Goal: Task Accomplishment & Management: Use online tool/utility

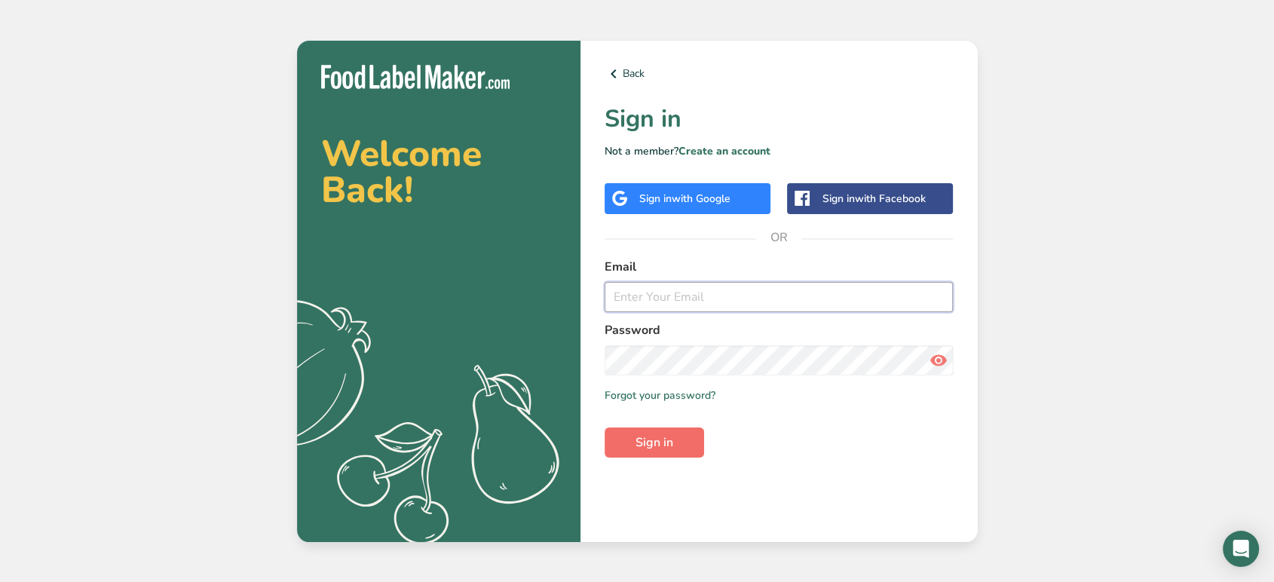
type input "Tastyrecipesusa@gmail.com"
click at [645, 444] on span "Sign in" at bounding box center [654, 442] width 38 height 18
click at [691, 201] on span "with Google" at bounding box center [701, 198] width 59 height 14
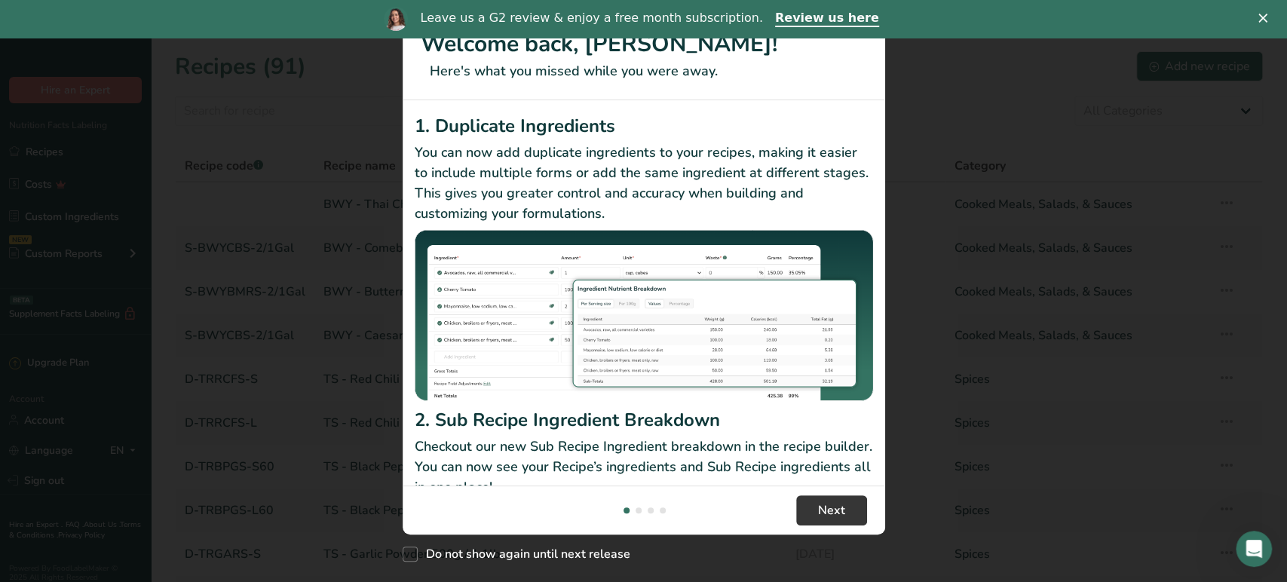
click at [1010, 274] on div "New Features" at bounding box center [643, 291] width 1287 height 582
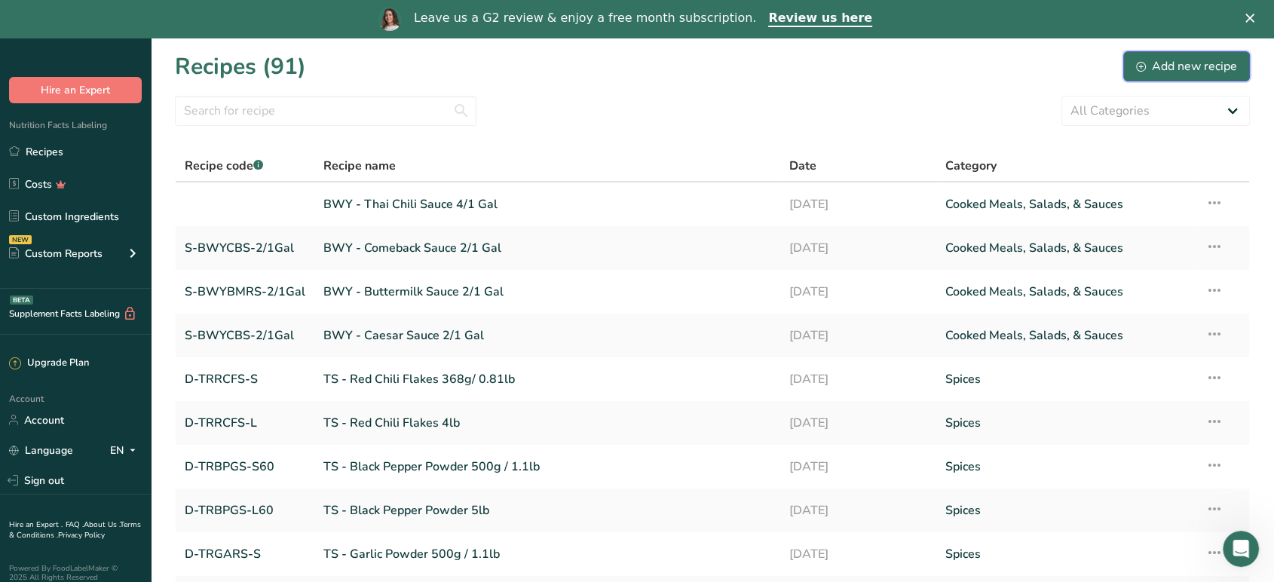
click at [1169, 65] on div "Add new recipe" at bounding box center [1186, 66] width 101 height 18
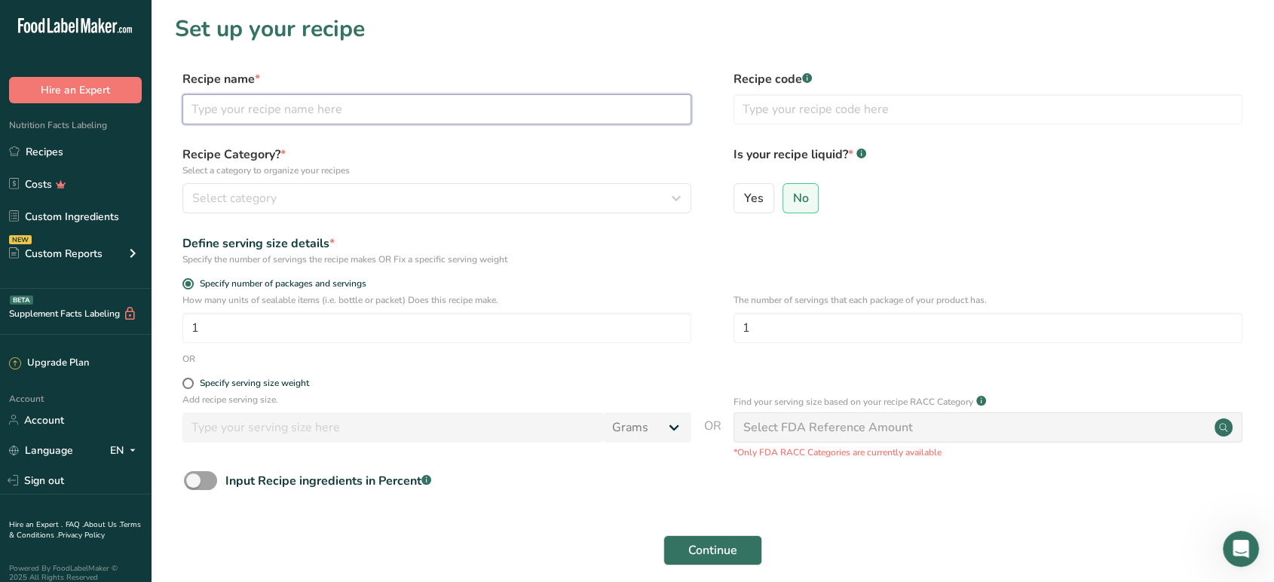
click at [591, 107] on input "text" at bounding box center [436, 109] width 509 height 30
type input "C"
type input "NK - Chicken Brine Mix 25lb"
click at [517, 197] on div "Select category" at bounding box center [432, 198] width 480 height 18
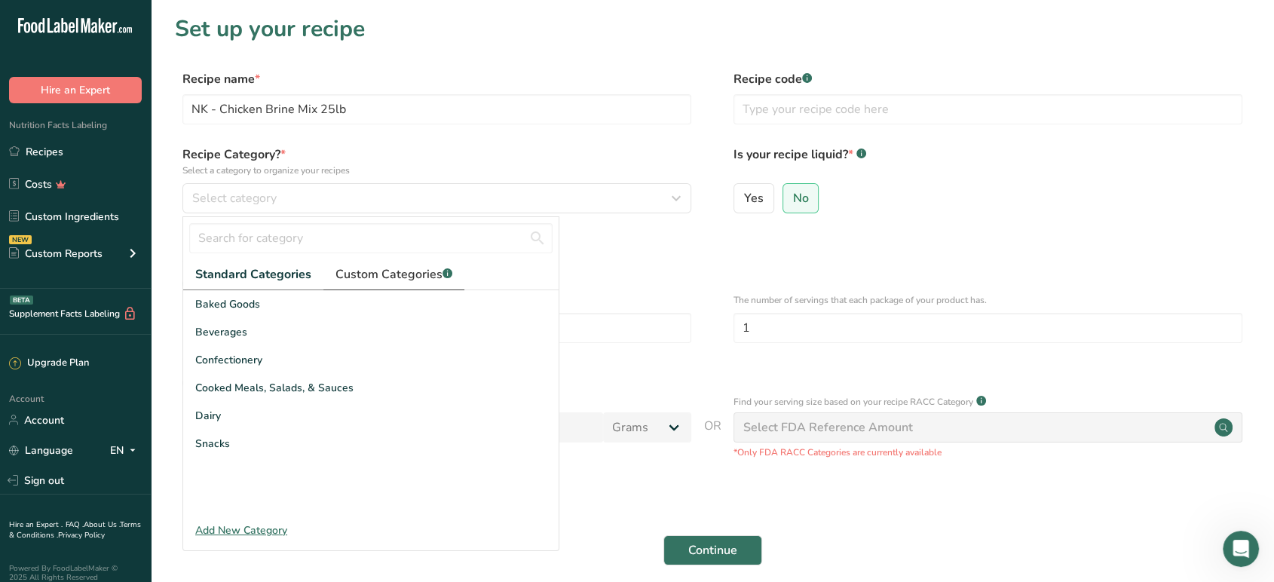
click at [399, 280] on span "Custom Categories .a-a{fill:#347362;}.b-a{fill:#fff;}" at bounding box center [393, 274] width 117 height 18
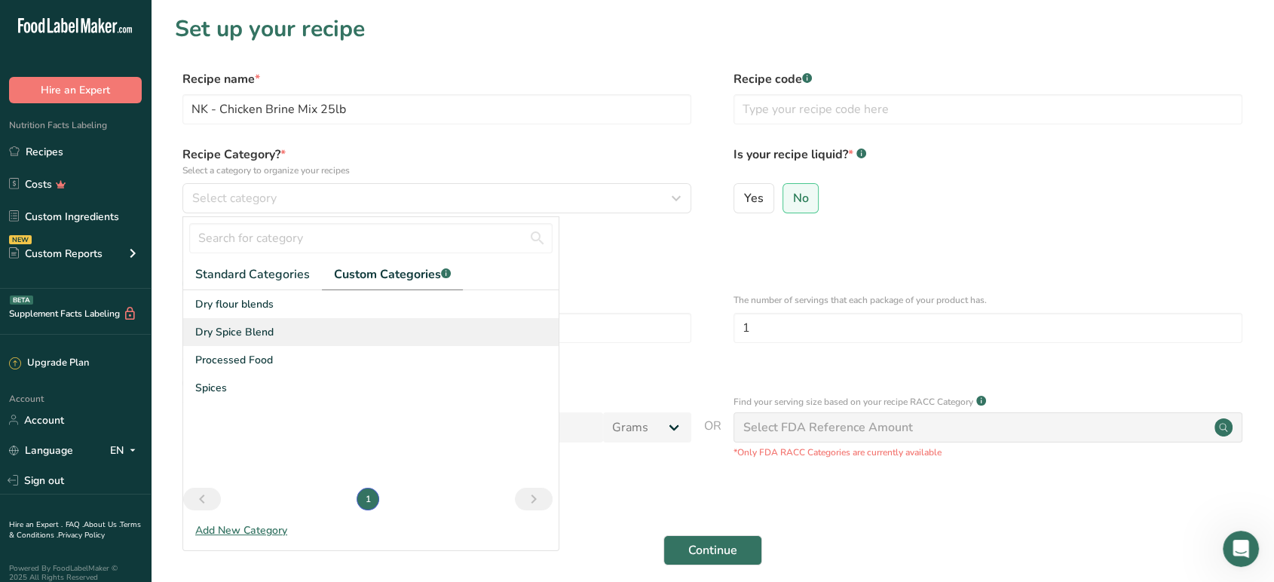
click at [283, 336] on div "Dry Spice Blend" at bounding box center [370, 332] width 375 height 28
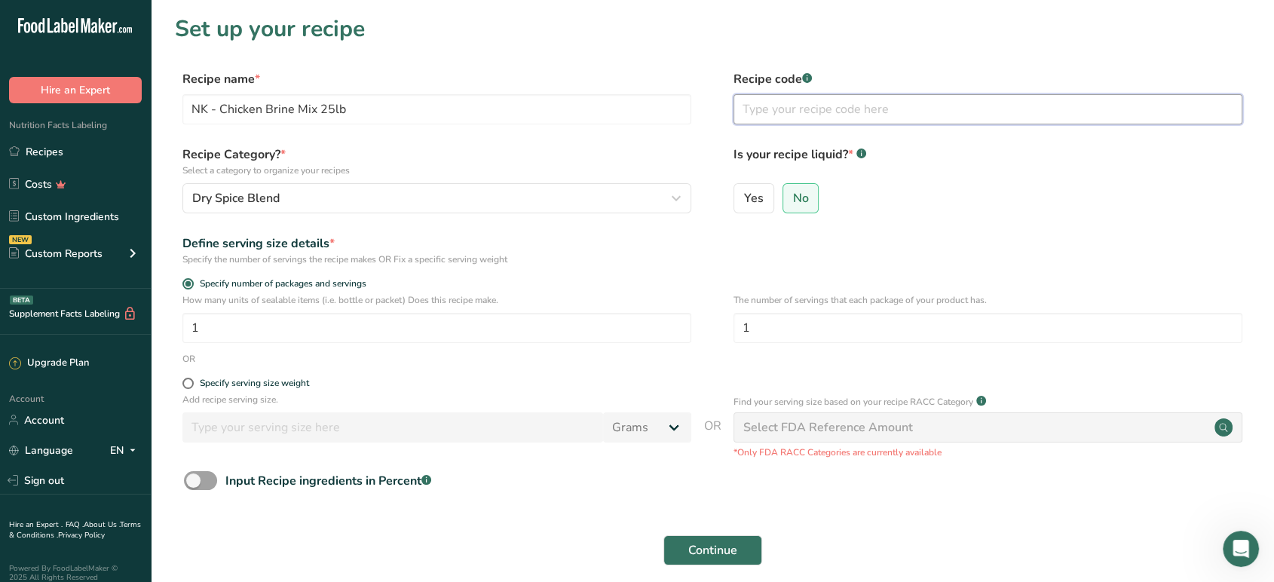
click at [813, 112] on input "text" at bounding box center [987, 109] width 509 height 30
paste input "DM-NKBCM-25lb"
type input "DM-NKBCM-25lb"
click at [906, 350] on div "The number of servings that each package of your product has. 1" at bounding box center [987, 322] width 509 height 59
click at [709, 553] on span "Continue" at bounding box center [712, 550] width 49 height 18
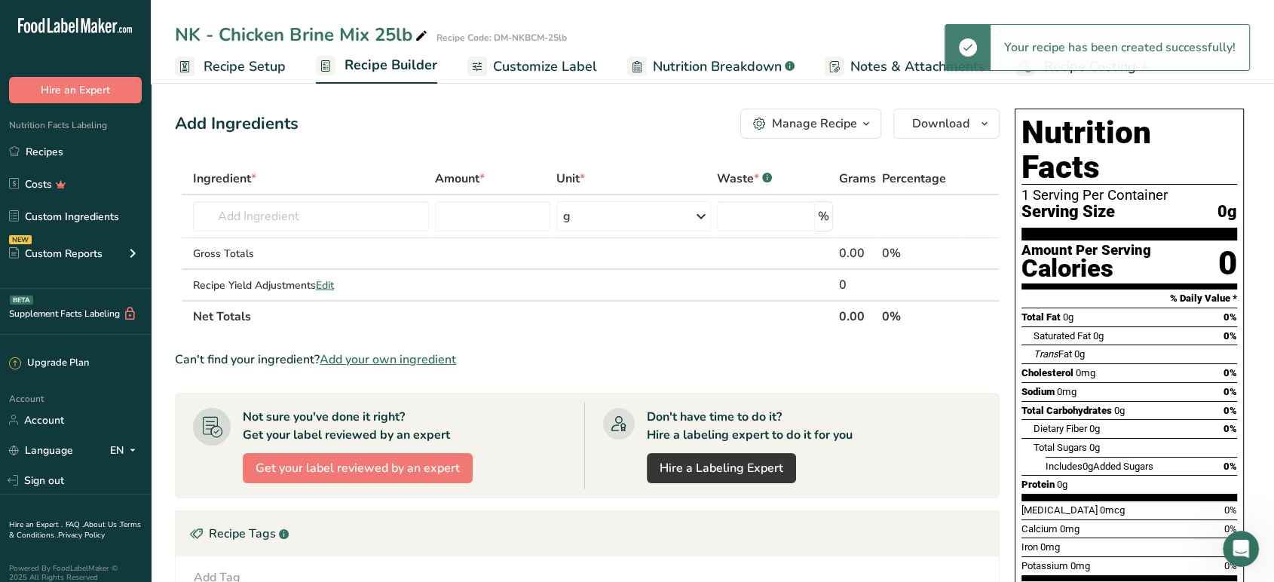
click at [271, 66] on span "Recipe Setup" at bounding box center [244, 67] width 82 height 20
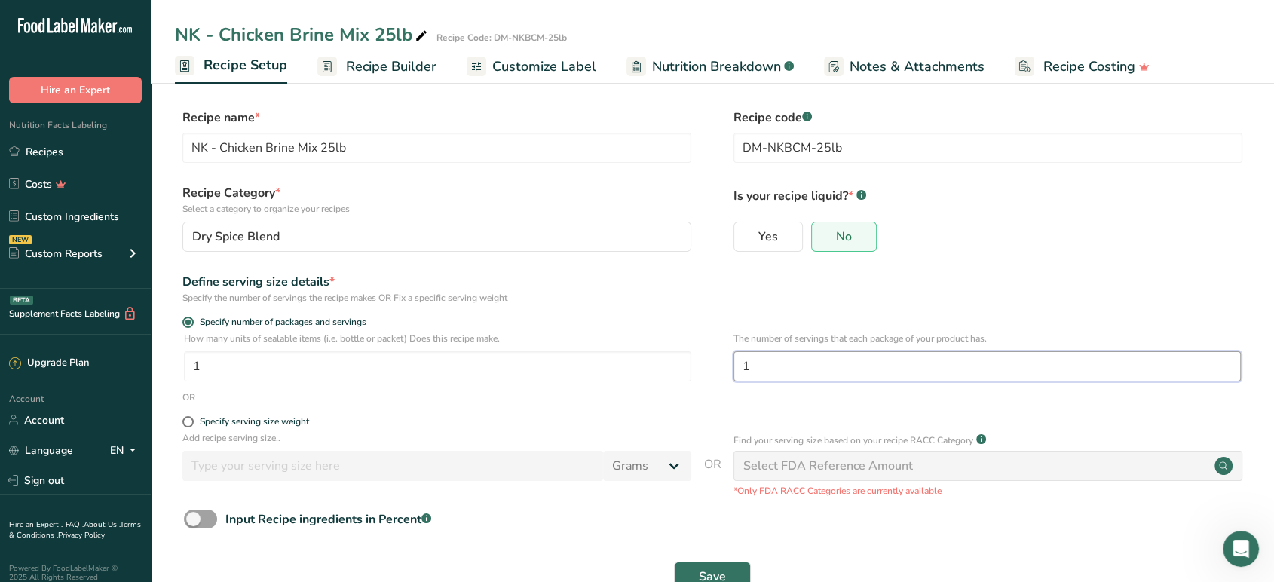
click at [760, 368] on input "1" at bounding box center [986, 366] width 507 height 30
click at [907, 359] on input "1" at bounding box center [986, 366] width 507 height 30
type input "756"
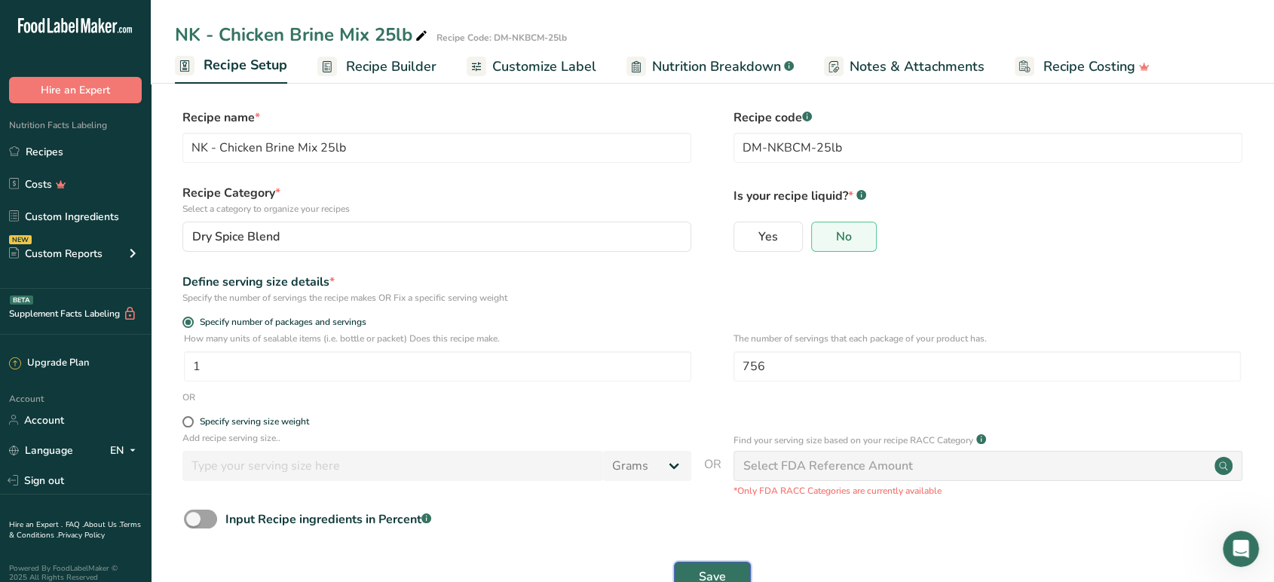
click at [731, 577] on button "Save" at bounding box center [712, 576] width 77 height 30
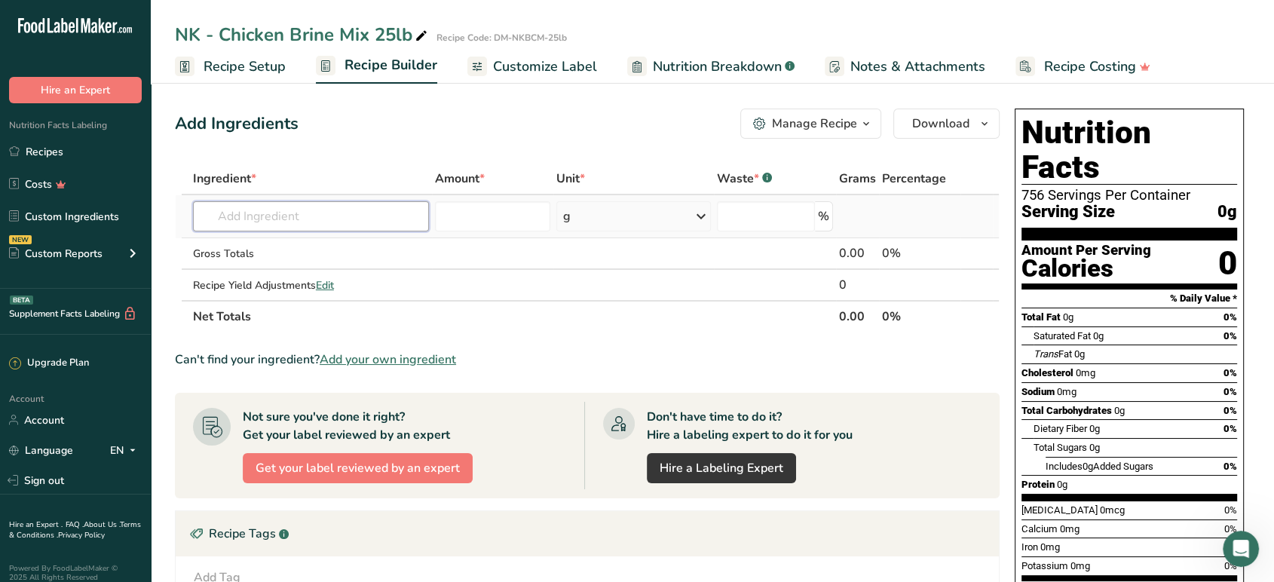
click at [338, 225] on input "text" at bounding box center [311, 216] width 236 height 30
click at [298, 221] on input "cayenne powder" at bounding box center [311, 216] width 236 height 30
type input "cayenne"
click at [297, 243] on p "2031 Spices, pepper, red or cayenne" at bounding box center [299, 247] width 188 height 16
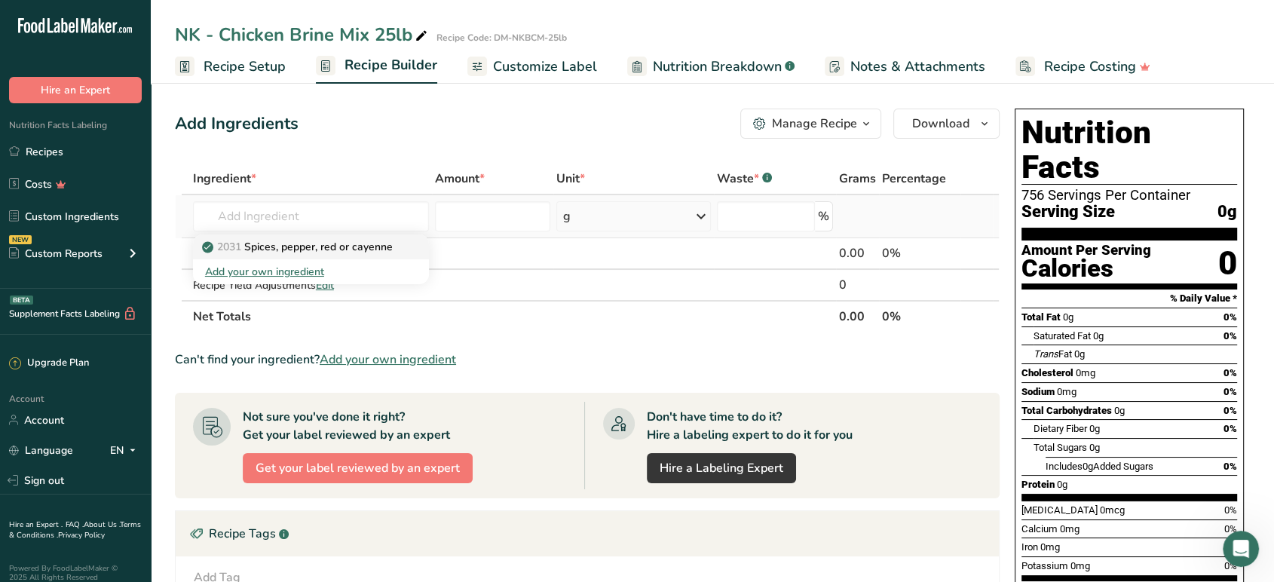
type input "Spices, pepper, red or cayenne"
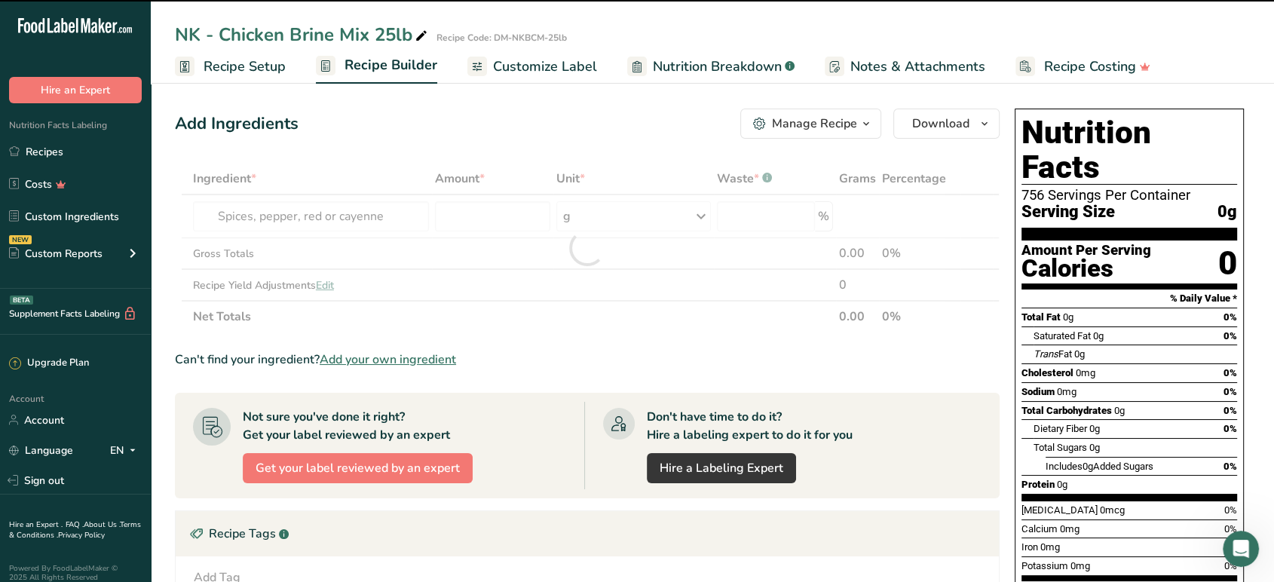
type input "0"
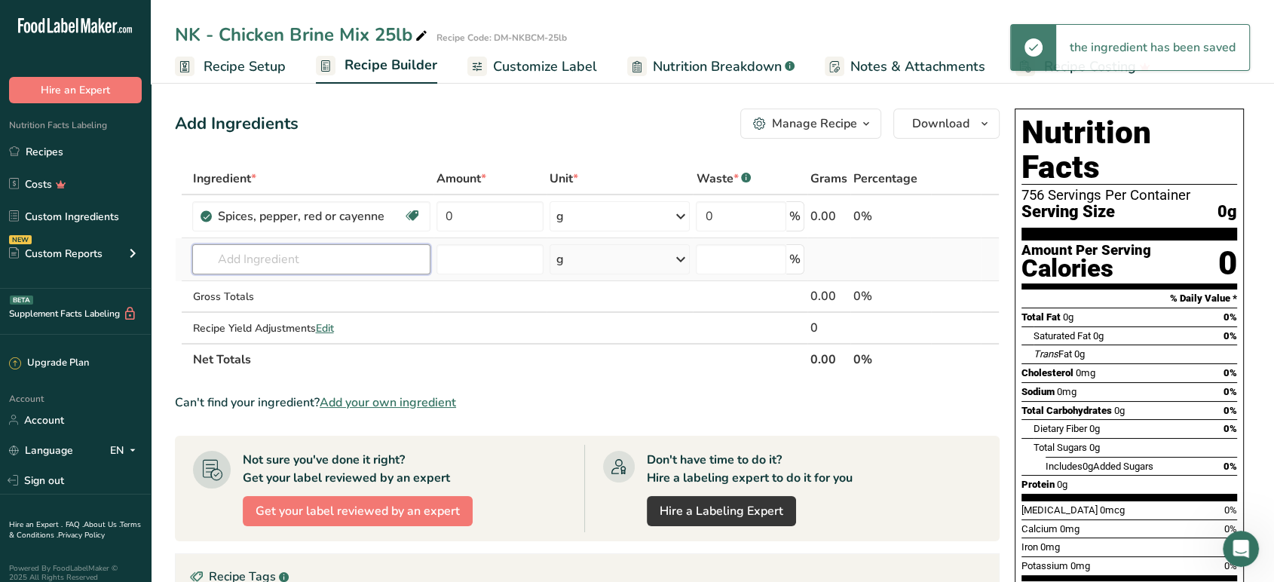
click at [329, 258] on input "text" at bounding box center [310, 259] width 237 height 30
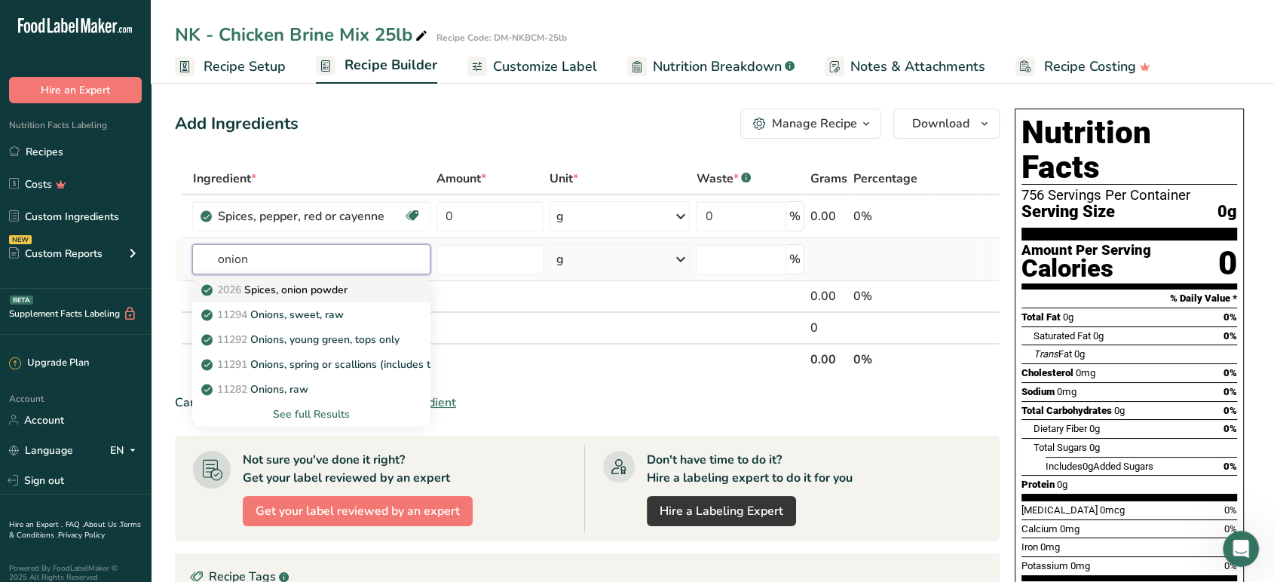
type input "onion"
click at [329, 288] on p "2026 Spices, onion powder" at bounding box center [275, 290] width 142 height 16
type input "Spices, onion powder"
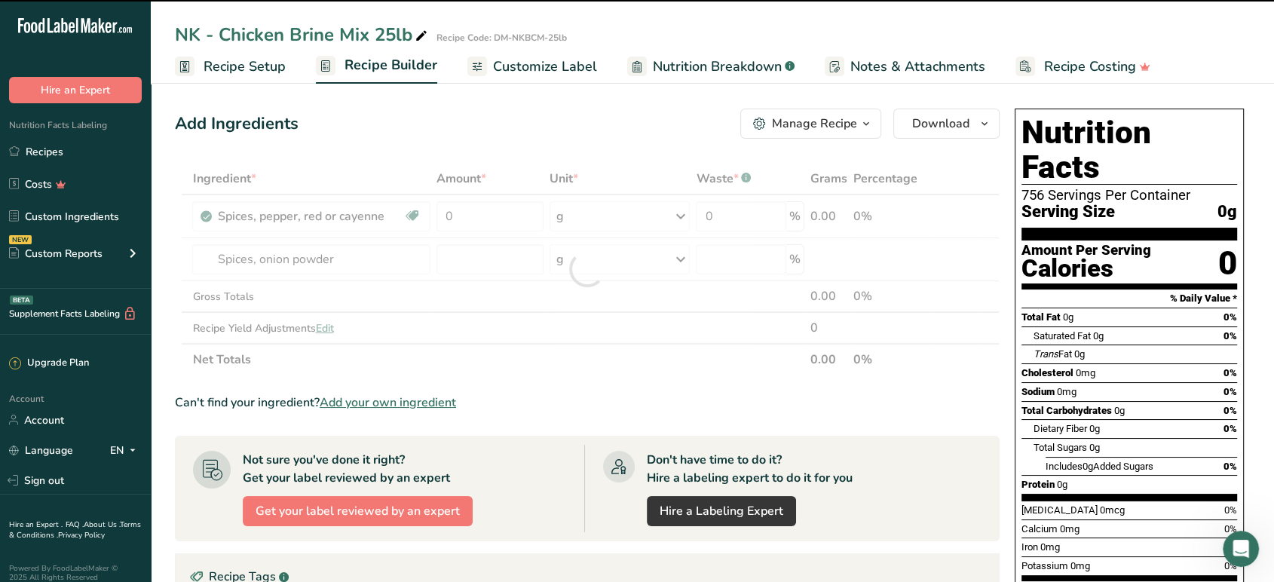
type input "0"
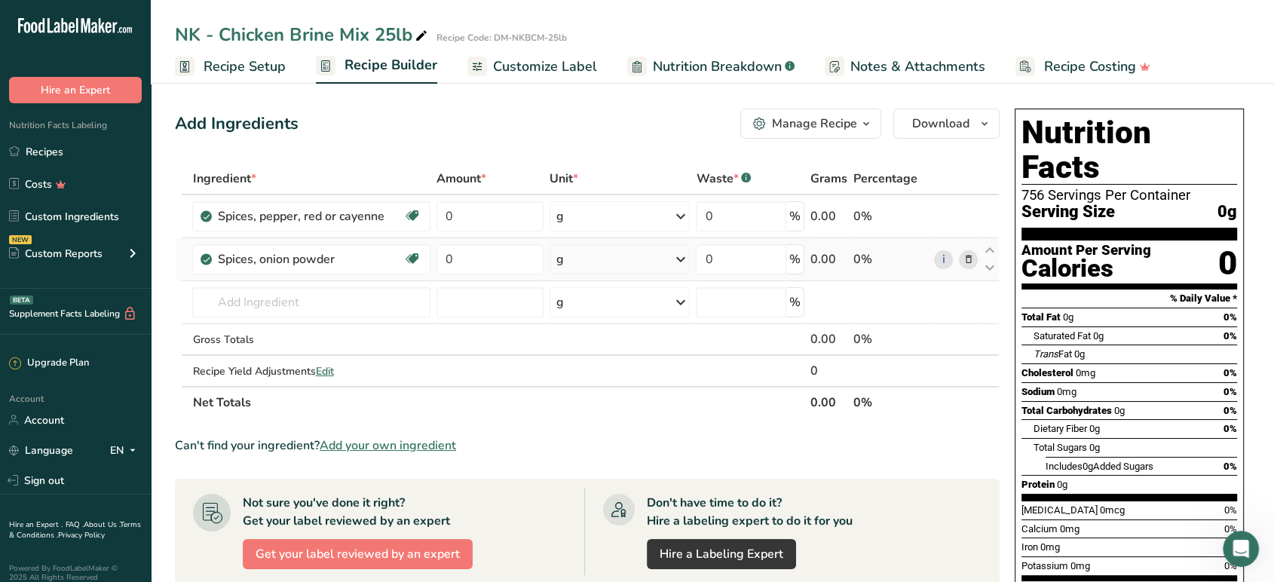
click at [966, 256] on icon at bounding box center [967, 260] width 11 height 16
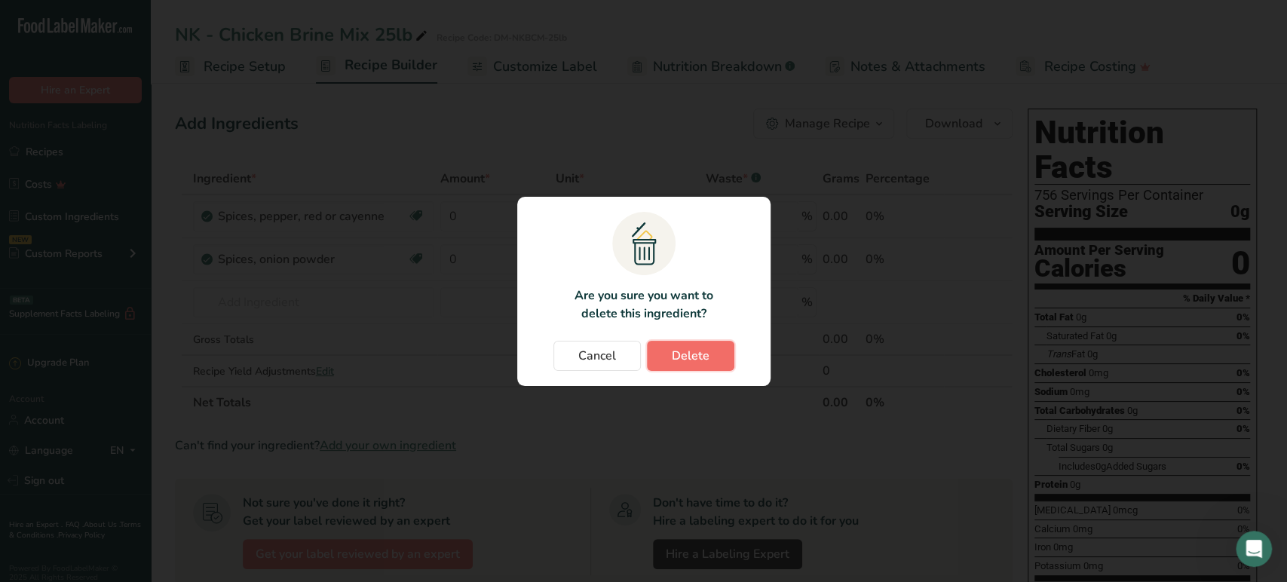
click at [702, 358] on span "Delete" at bounding box center [691, 356] width 38 height 18
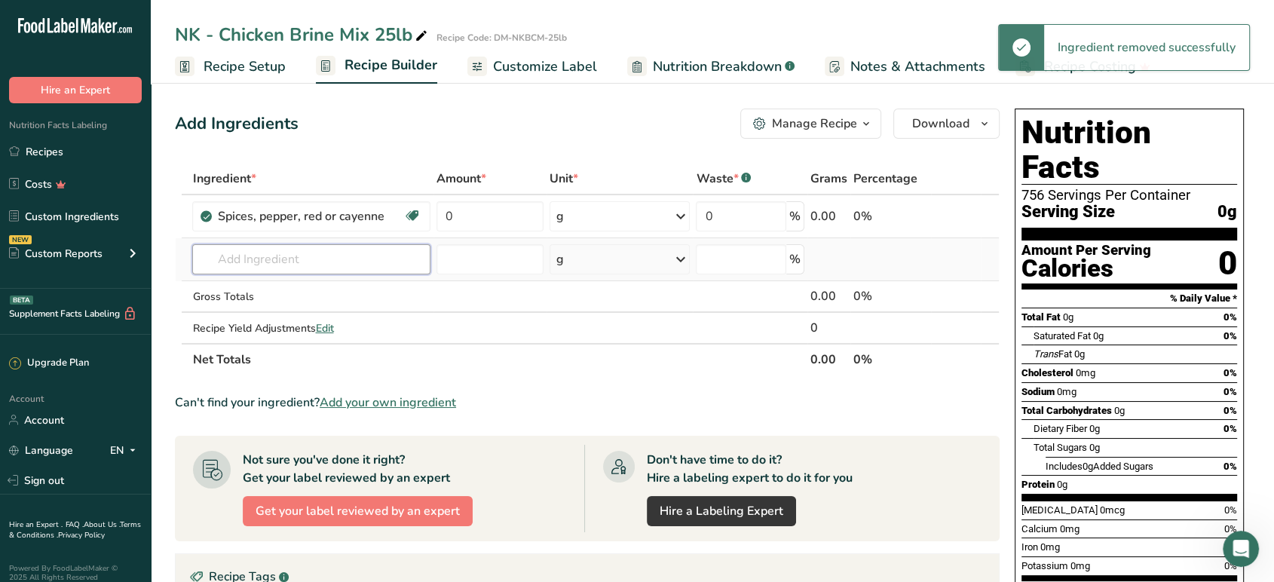
click at [329, 265] on input "text" at bounding box center [310, 259] width 237 height 30
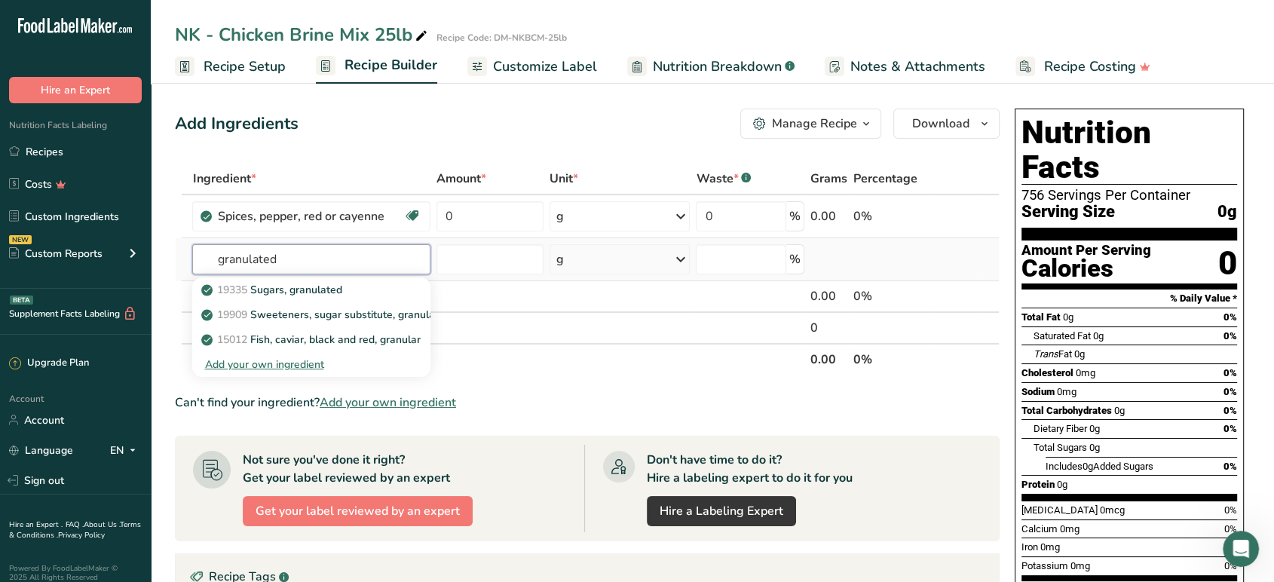
click at [326, 264] on input "granulated" at bounding box center [310, 259] width 237 height 30
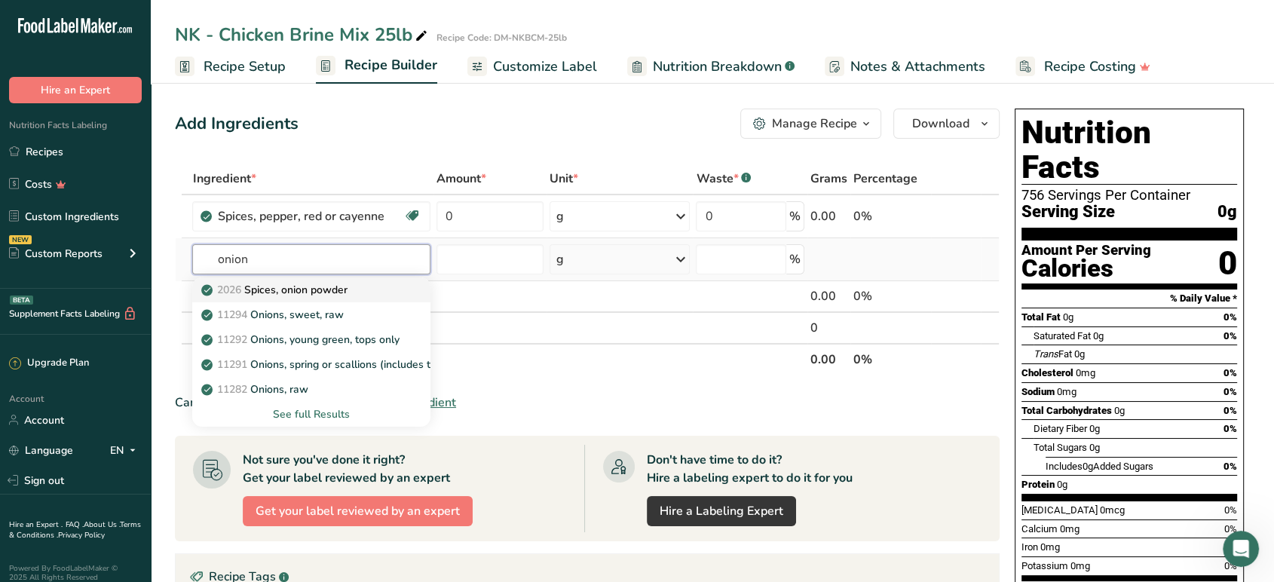
type input "onion"
click at [326, 289] on p "2026 Spices, onion powder" at bounding box center [275, 290] width 142 height 16
type input "Spices, onion powder"
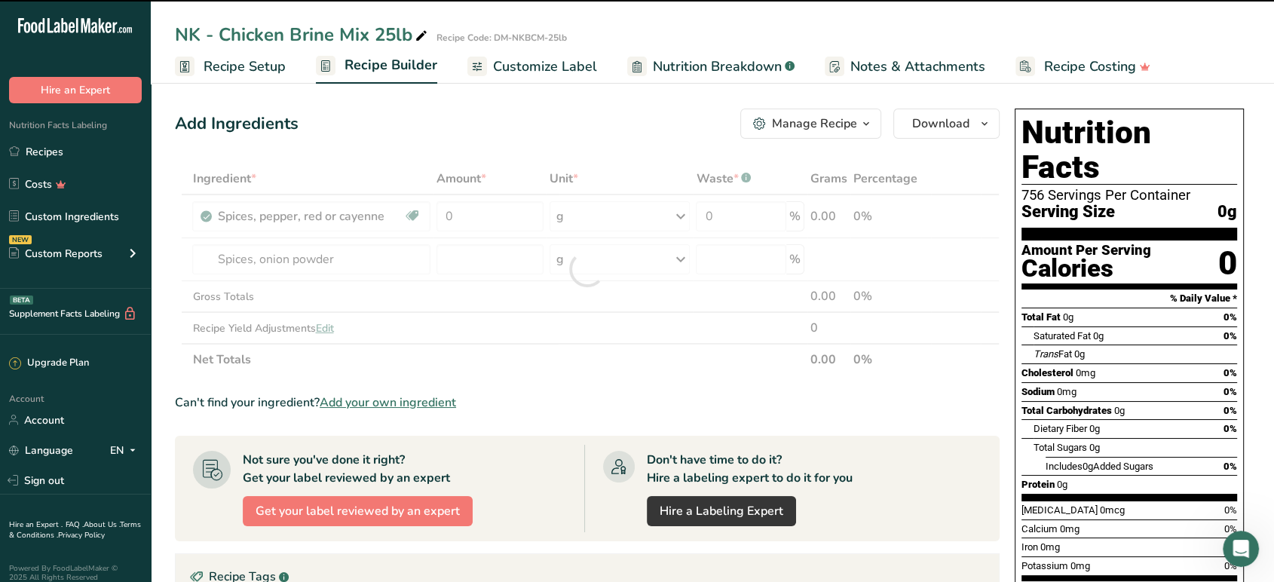
type input "0"
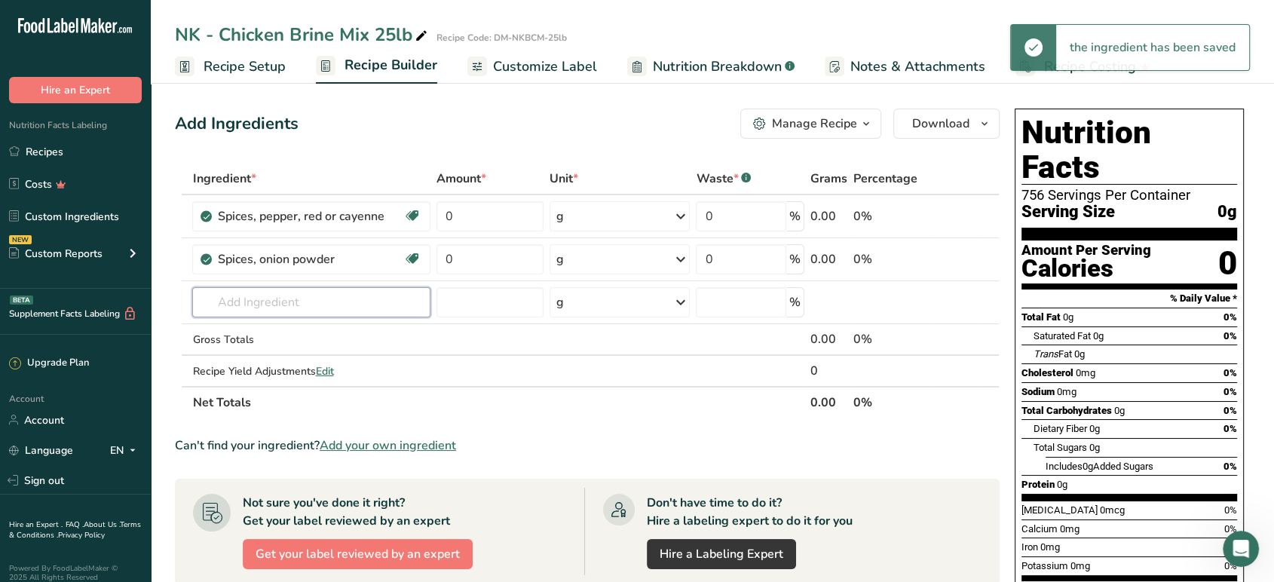
click at [299, 295] on input "text" at bounding box center [310, 302] width 237 height 30
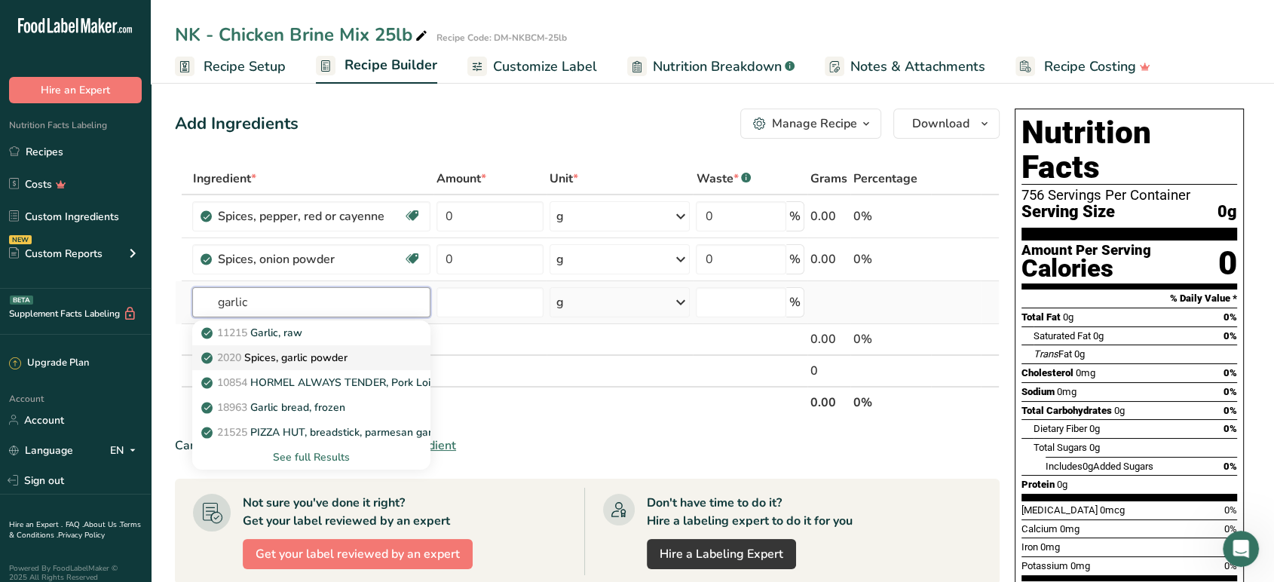
type input "garlic"
click at [314, 357] on p "2020 Spices, garlic powder" at bounding box center [275, 358] width 142 height 16
type input "Spices, garlic powder"
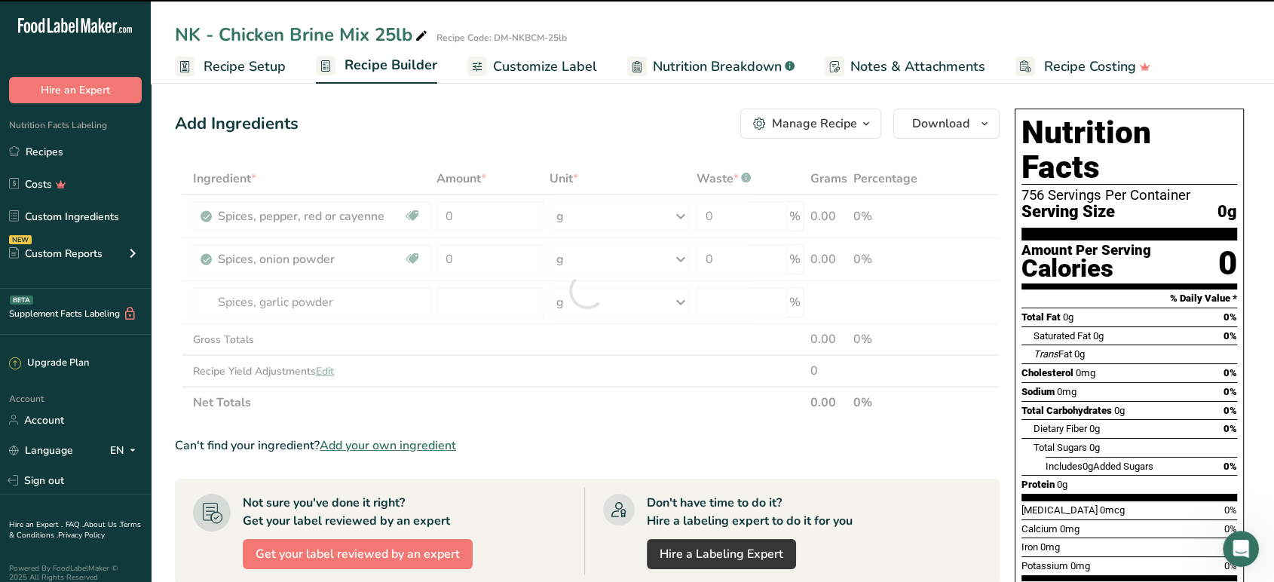
type input "0"
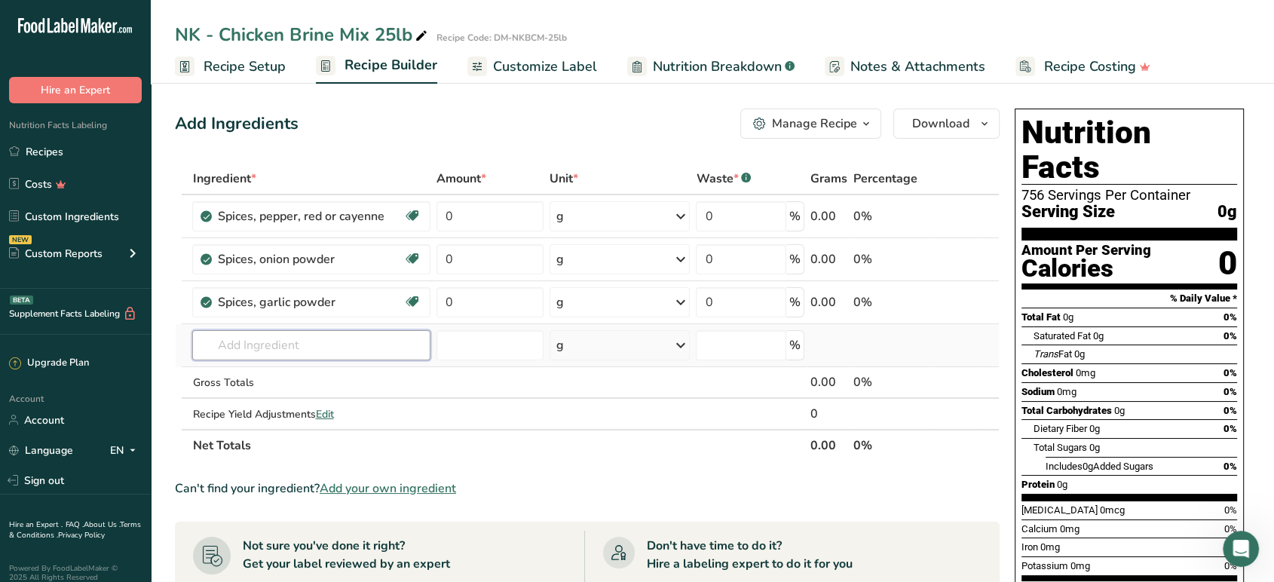
click at [292, 350] on input "text" at bounding box center [310, 345] width 237 height 30
type input "black pepper"
click at [291, 393] on p "2030 Spices, pepper, black" at bounding box center [274, 401] width 141 height 16
type input "Spices, pepper, black"
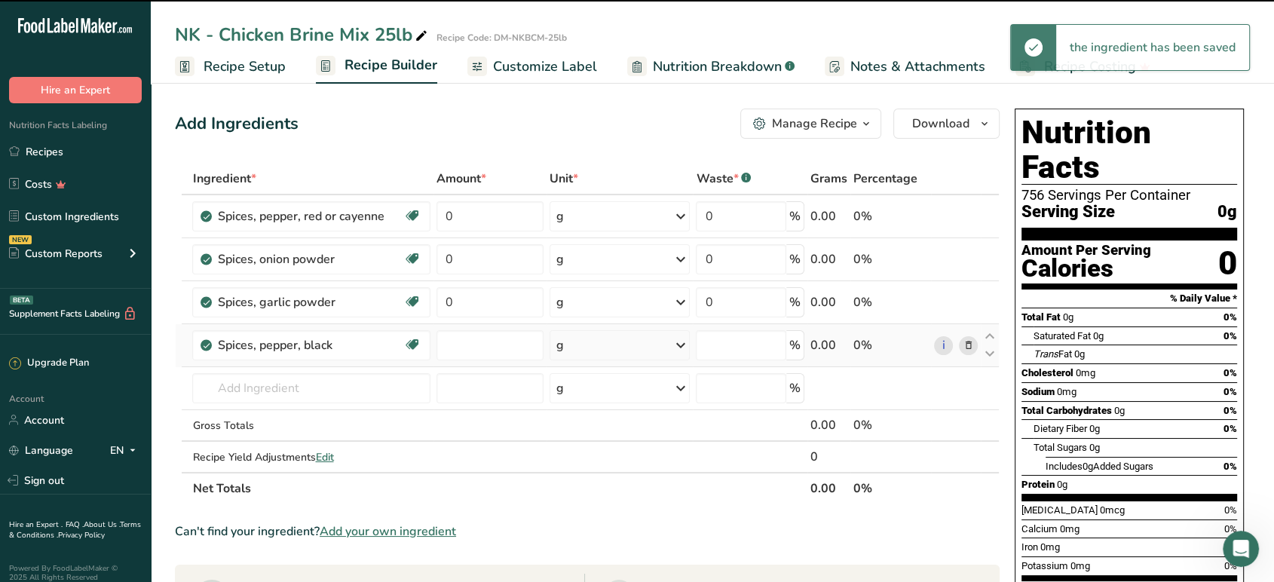
type input "0"
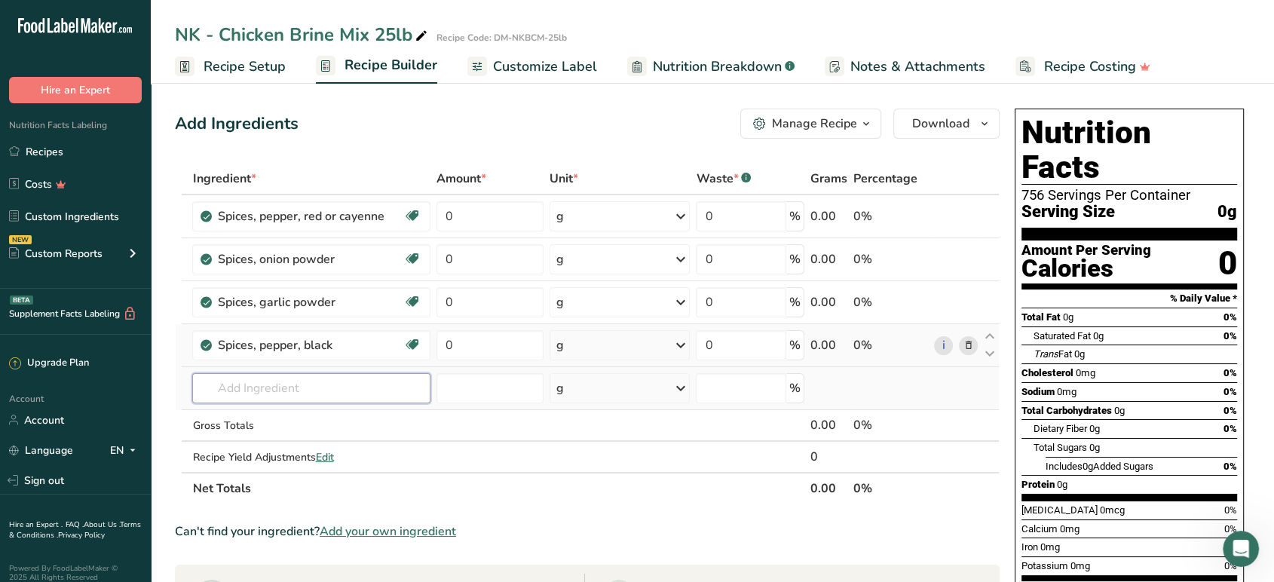
click at [283, 374] on input "text" at bounding box center [310, 388] width 237 height 30
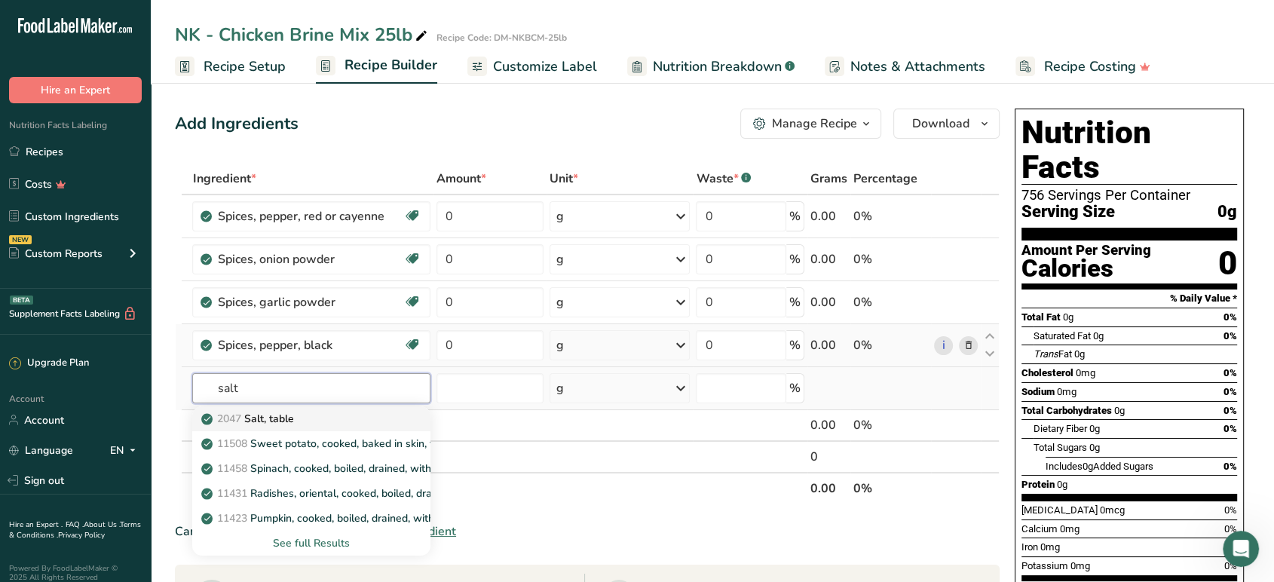
type input "salt"
click at [282, 408] on link "2047 Salt, table" at bounding box center [310, 418] width 237 height 25
type input "Salt, table"
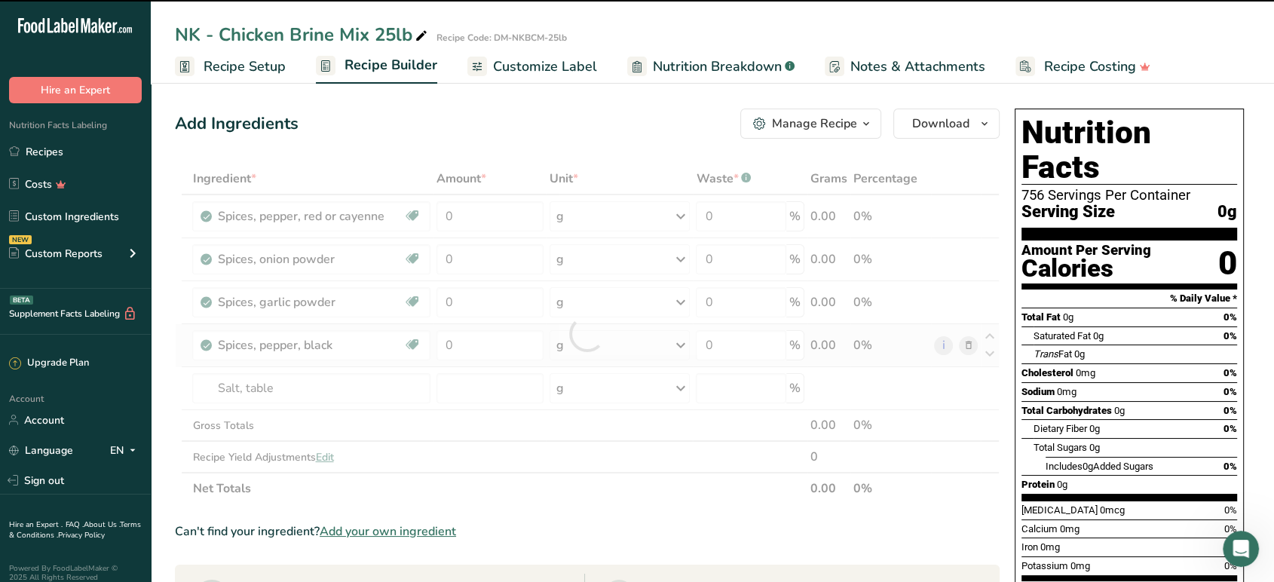
type input "0"
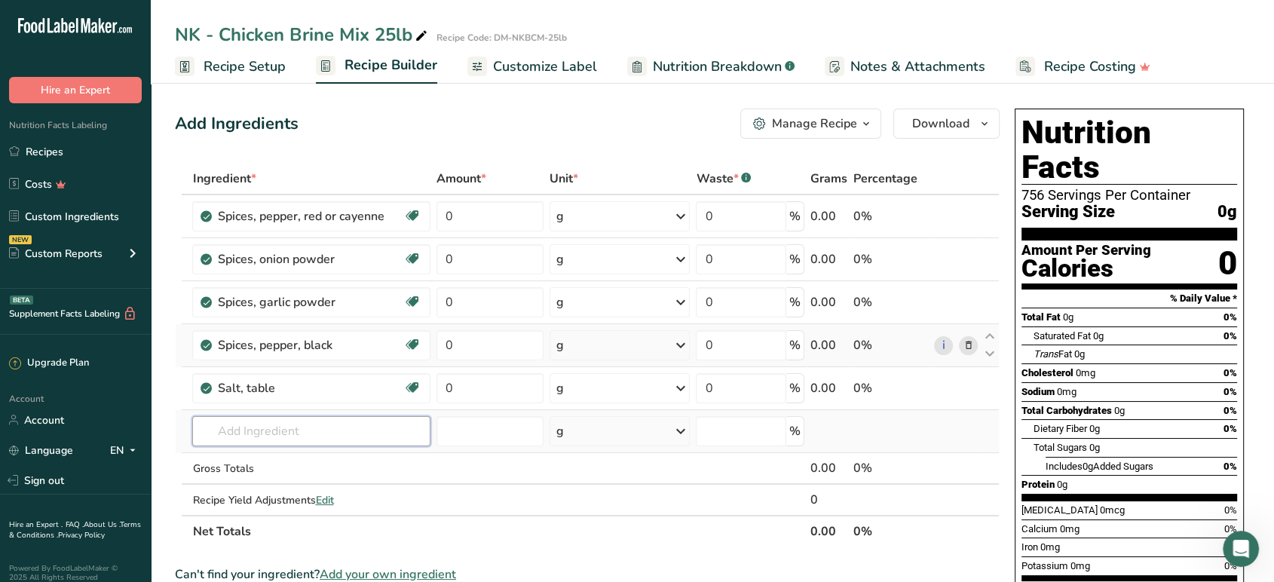
click at [356, 436] on input "text" at bounding box center [310, 431] width 237 height 30
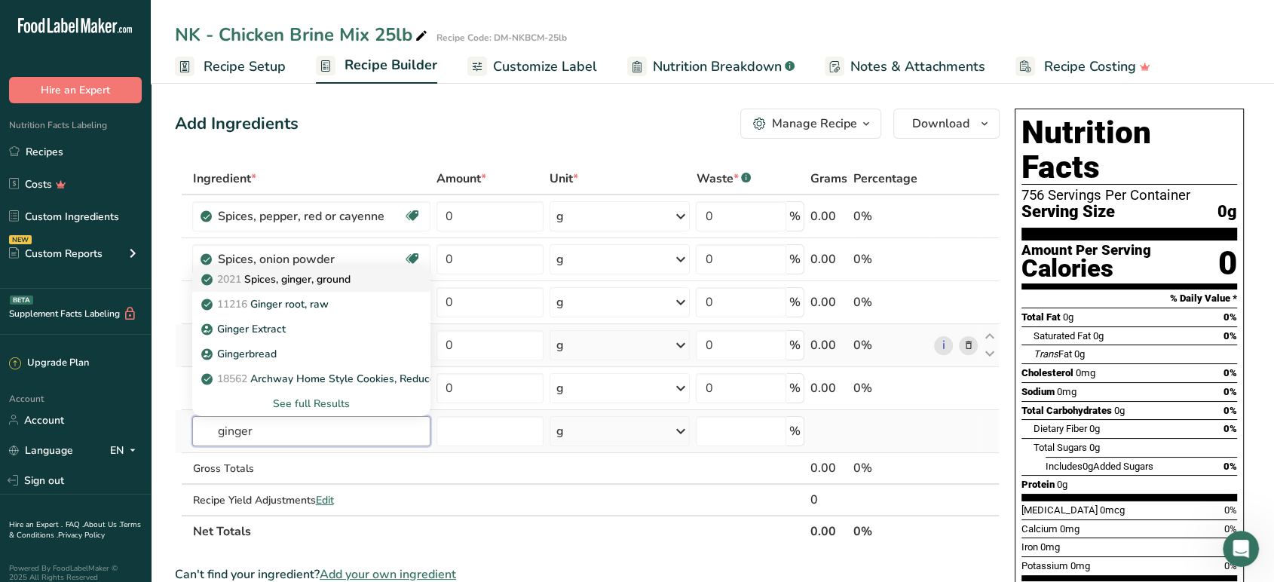
type input "ginger"
click at [339, 285] on p "2021 Spices, ginger, ground" at bounding box center [276, 279] width 145 height 16
type input "Spices, ginger, ground"
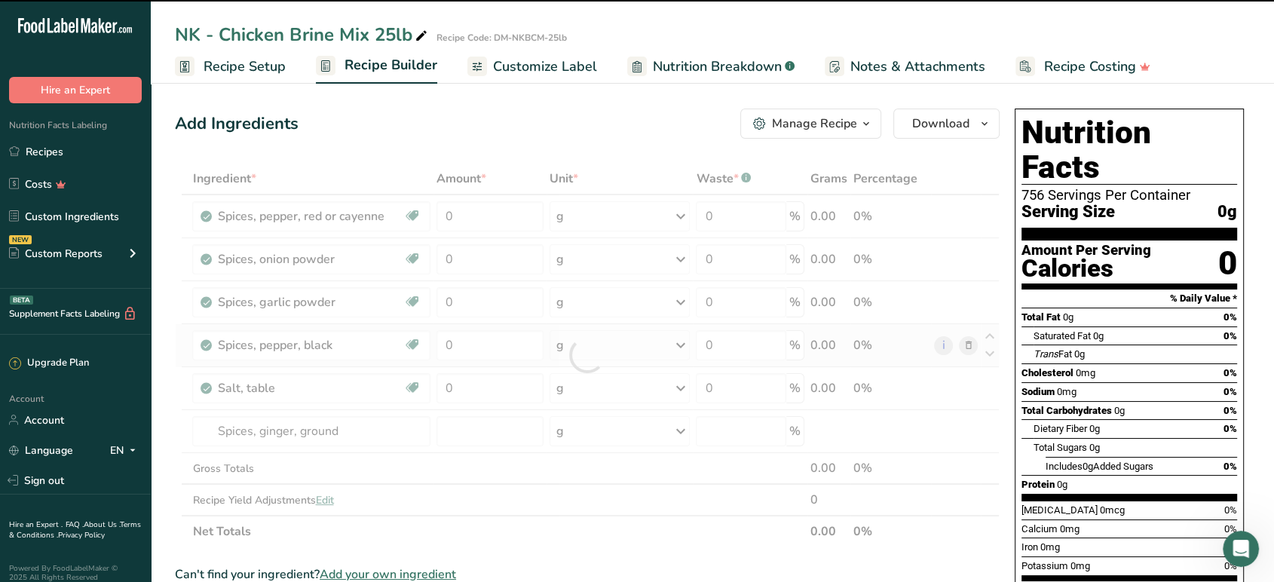
type input "0"
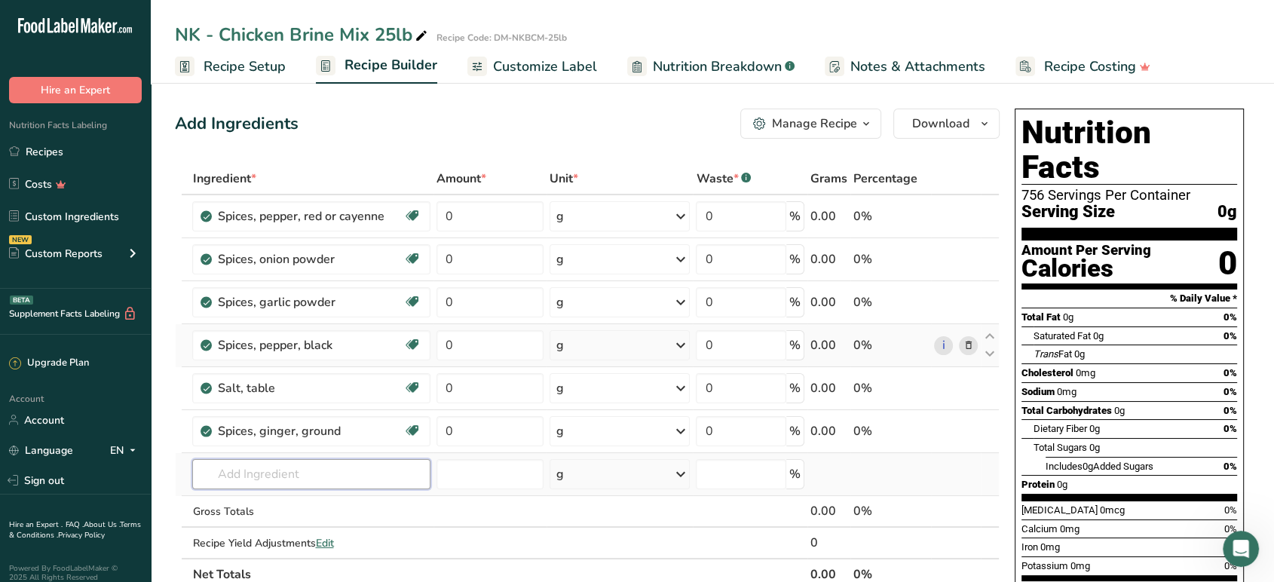
click at [324, 466] on input "text" at bounding box center [310, 474] width 237 height 30
type input "msg"
click at [312, 415] on div "MSG" at bounding box center [298, 422] width 189 height 16
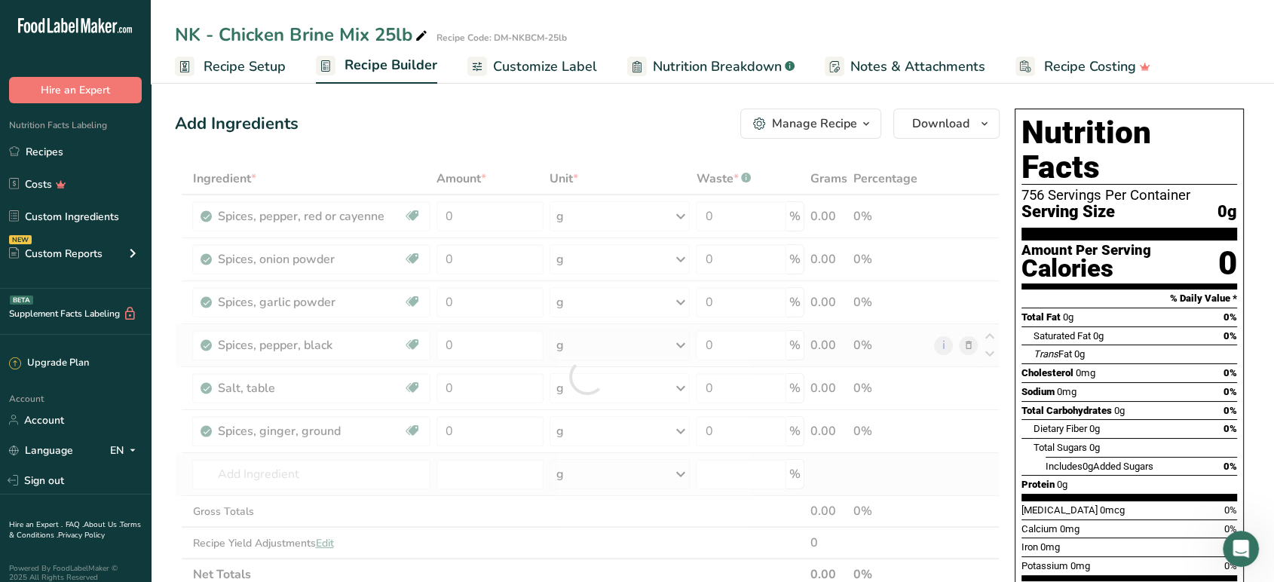
type input "MSG"
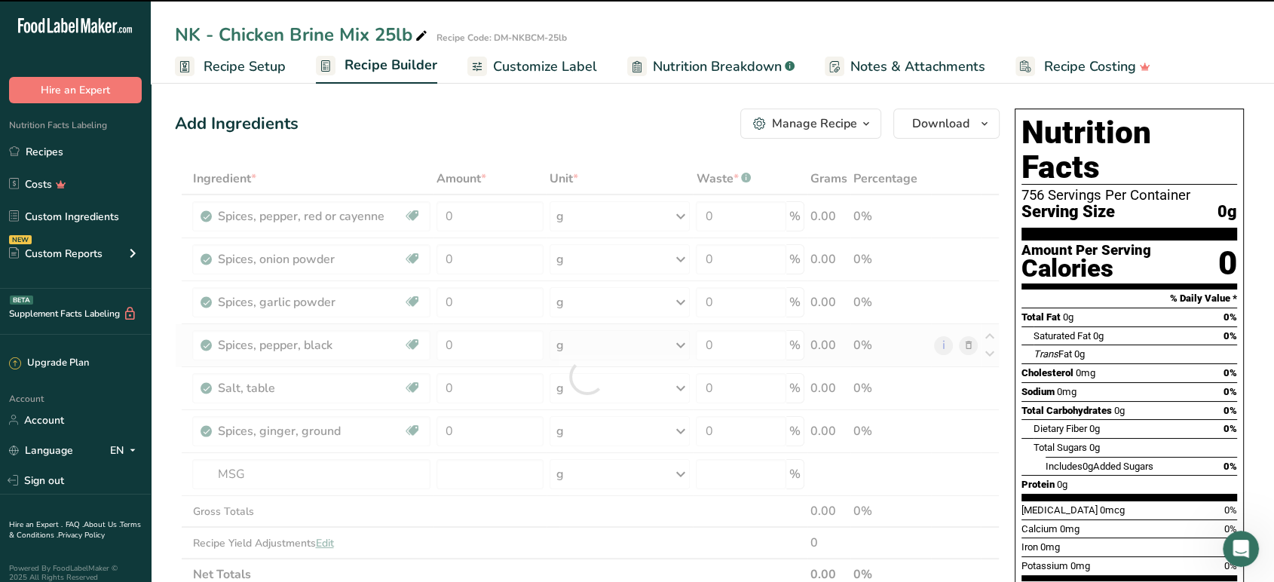
type input "0"
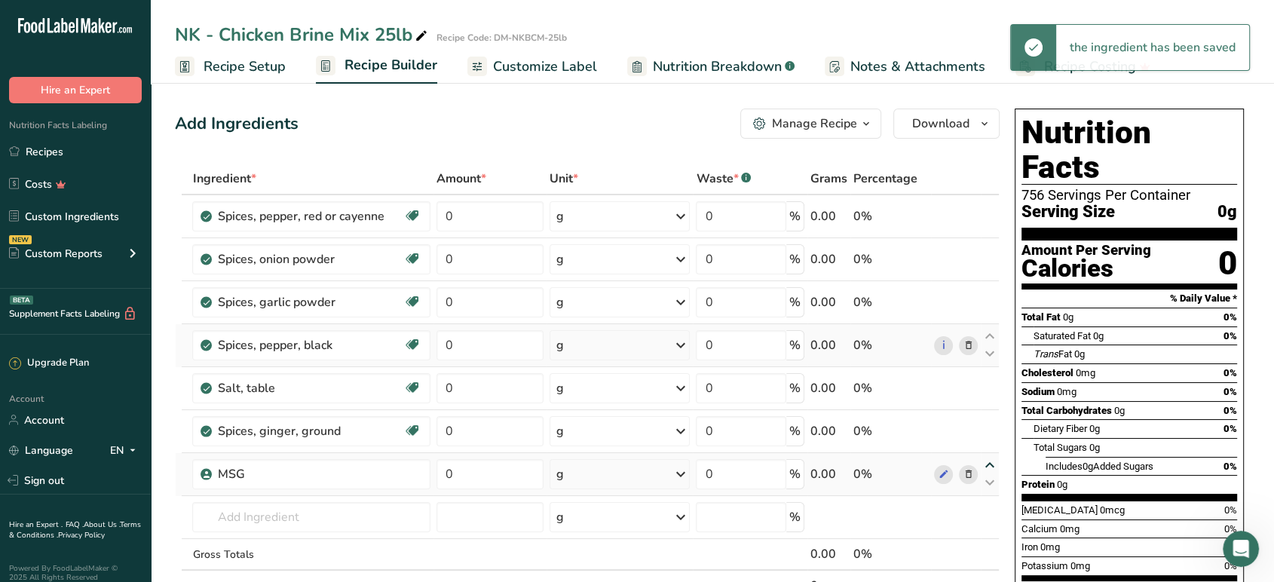
click at [993, 466] on icon at bounding box center [990, 465] width 18 height 11
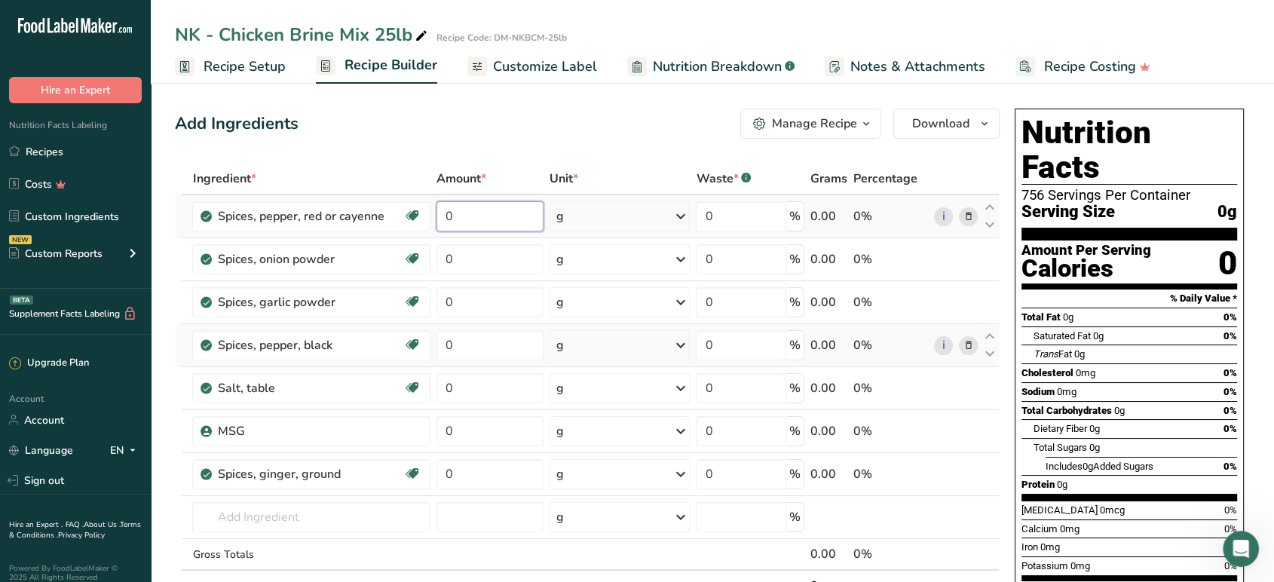
click at [489, 218] on input "0" at bounding box center [490, 216] width 108 height 30
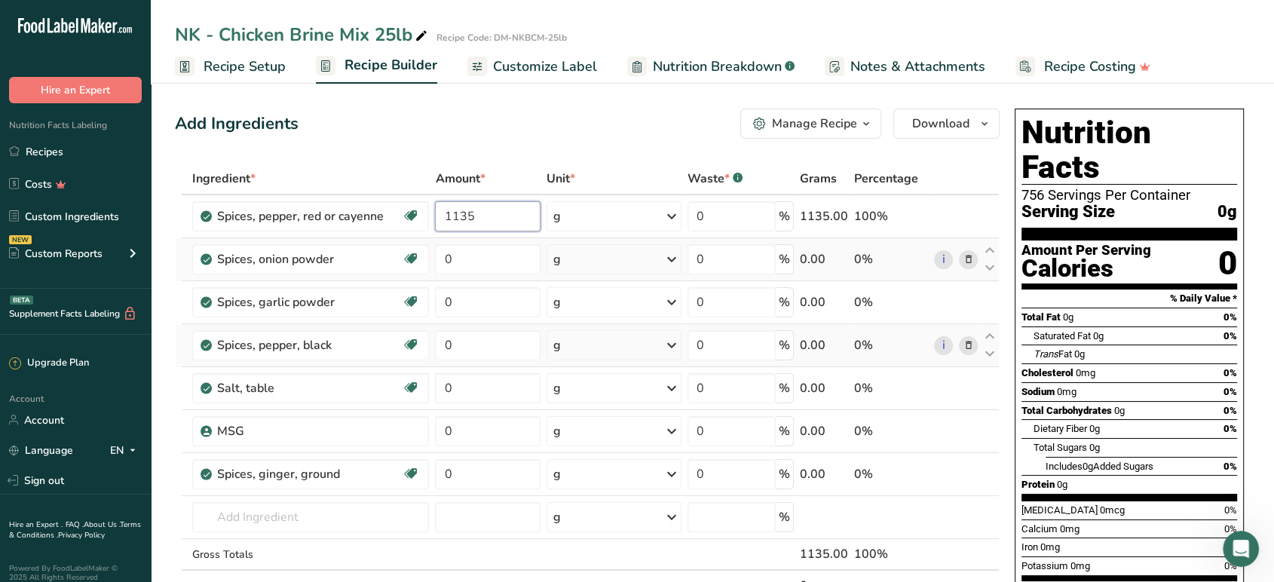
type input "1135"
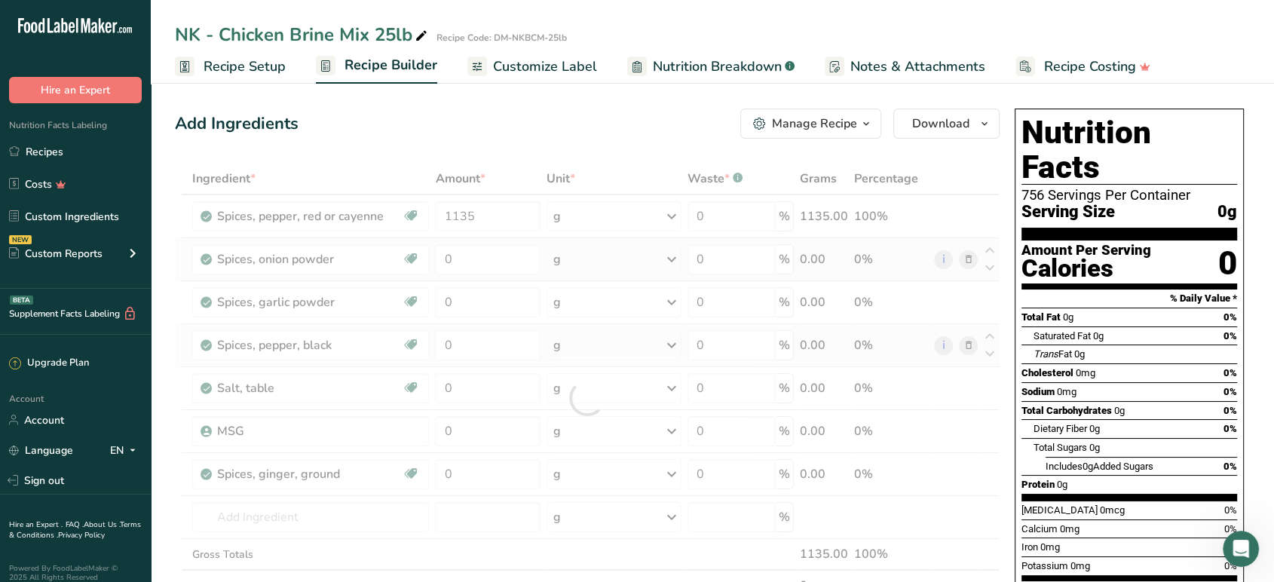
click at [470, 277] on div "Ingredient * Amount * Unit * Waste * .a-a{fill:#347362;}.b-a{fill:#fff;} Grams …" at bounding box center [587, 398] width 825 height 470
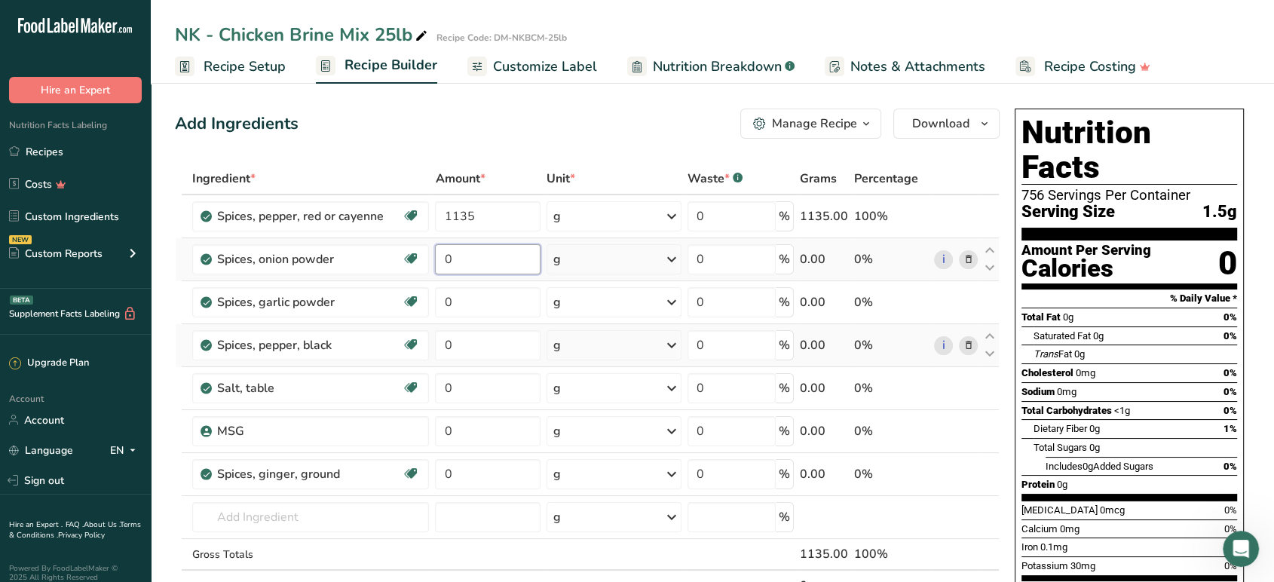
click at [493, 264] on input "0" at bounding box center [487, 259] width 105 height 30
type input "2270"
click at [473, 306] on div "Ingredient * Amount * Unit * Waste * .a-a{fill:#347362;}.b-a{fill:#fff;} Grams …" at bounding box center [587, 398] width 825 height 470
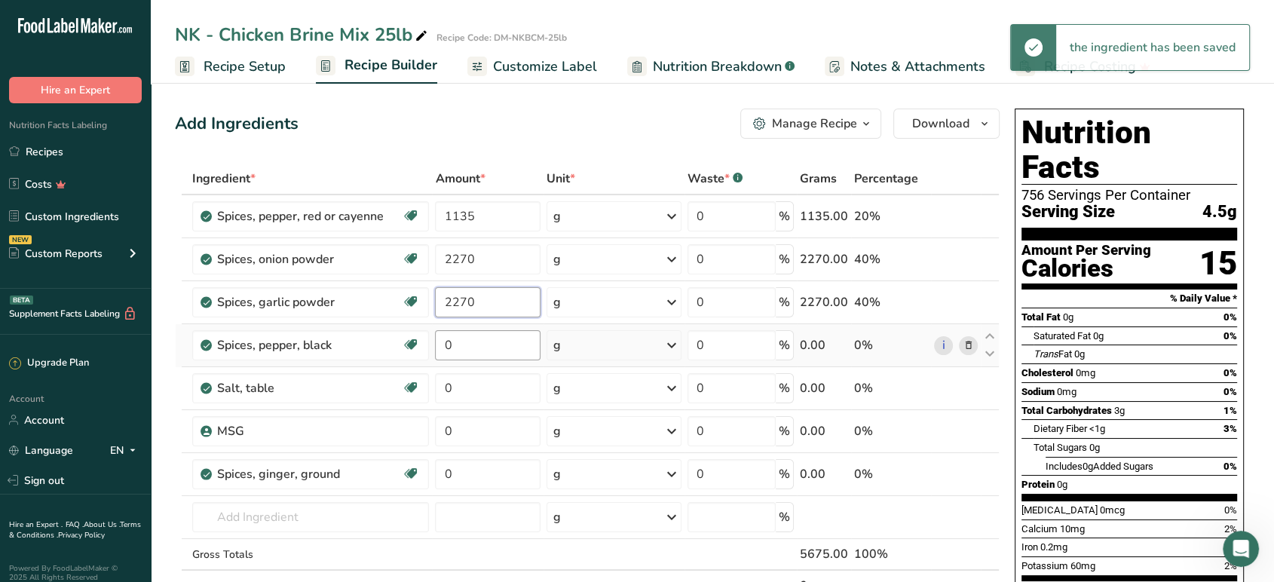
type input "2270"
click at [464, 346] on div "Ingredient * Amount * Unit * Waste * .a-a{fill:#347362;}.b-a{fill:#fff;} Grams …" at bounding box center [587, 398] width 825 height 470
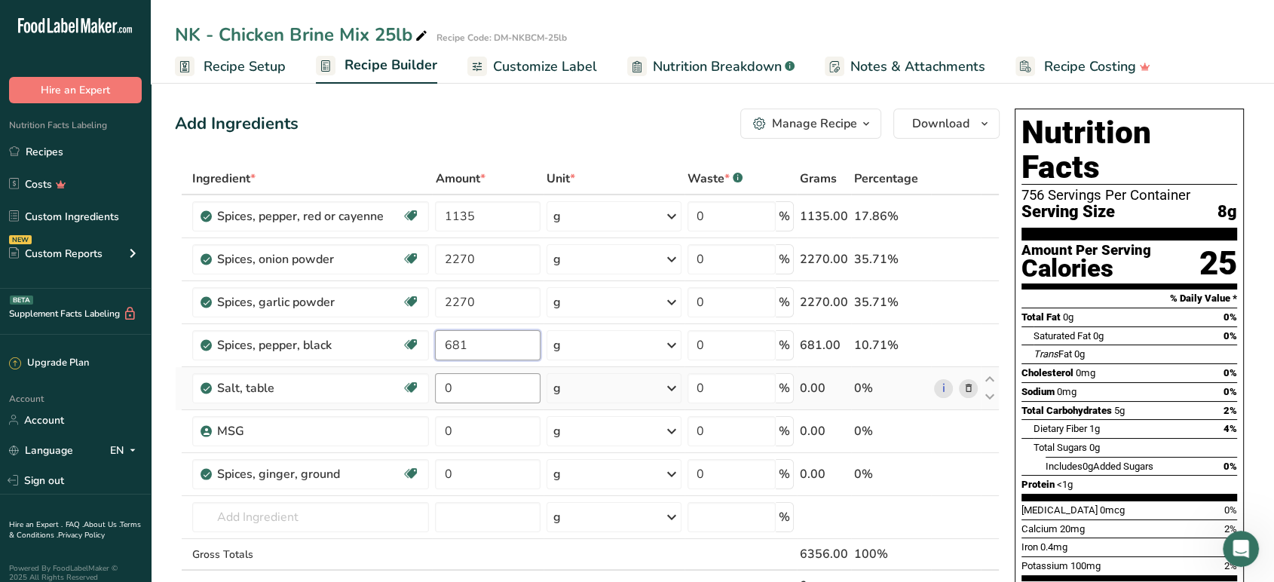
type input "681"
click at [469, 384] on div "Ingredient * Amount * Unit * Waste * .a-a{fill:#347362;}.b-a{fill:#fff;} Grams …" at bounding box center [587, 398] width 825 height 470
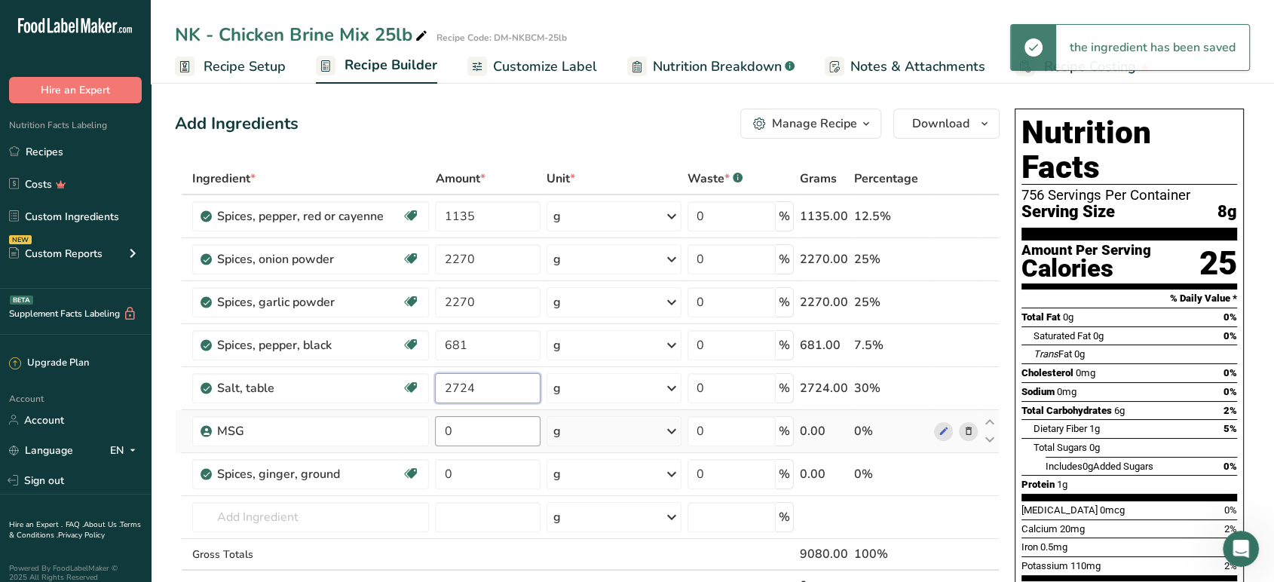
type input "2724"
click at [479, 430] on div "Ingredient * Amount * Unit * Waste * .a-a{fill:#347362;}.b-a{fill:#fff;} Grams …" at bounding box center [587, 398] width 825 height 470
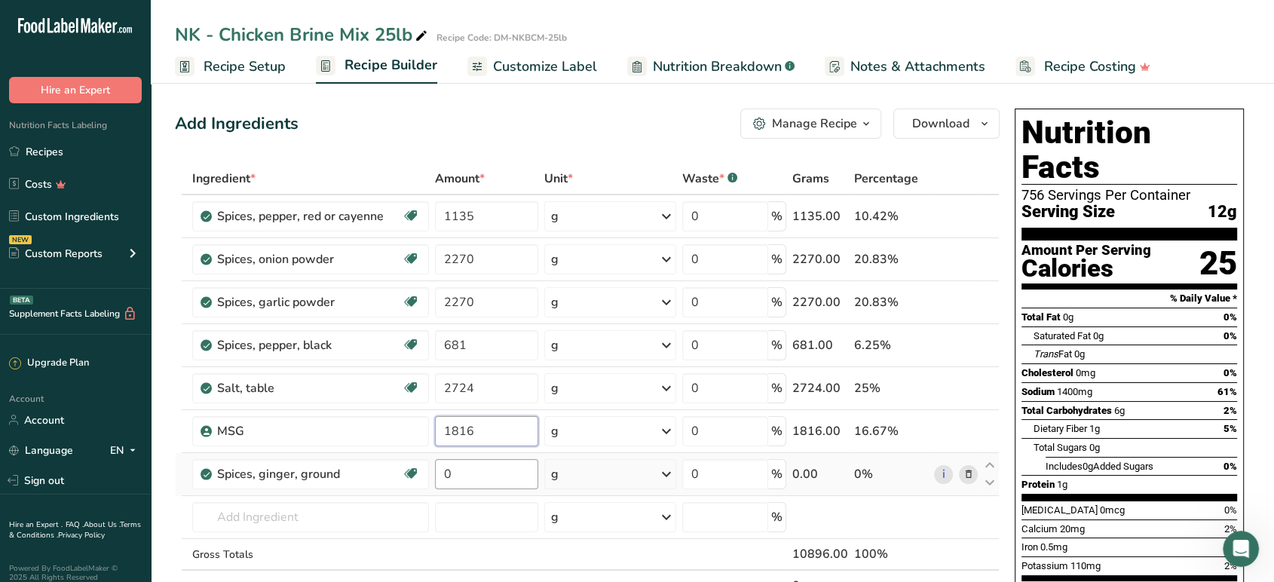
type input "1816"
click at [480, 485] on div "Ingredient * Amount * Unit * Waste * .a-a{fill:#347362;}.b-a{fill:#fff;} Grams …" at bounding box center [587, 398] width 825 height 470
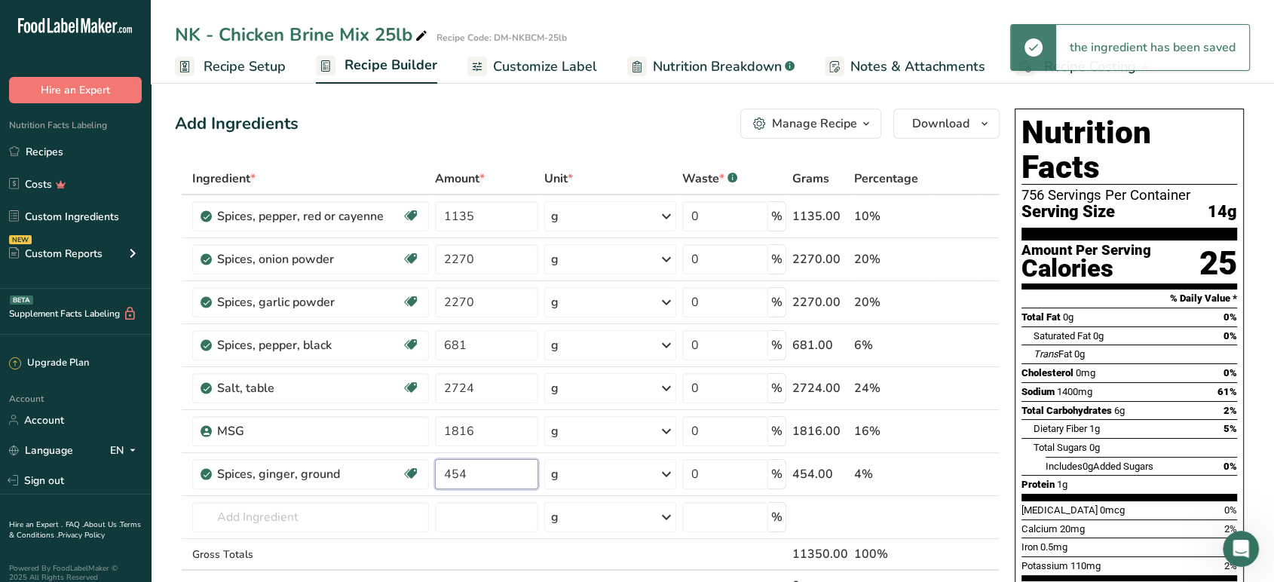
type input "454"
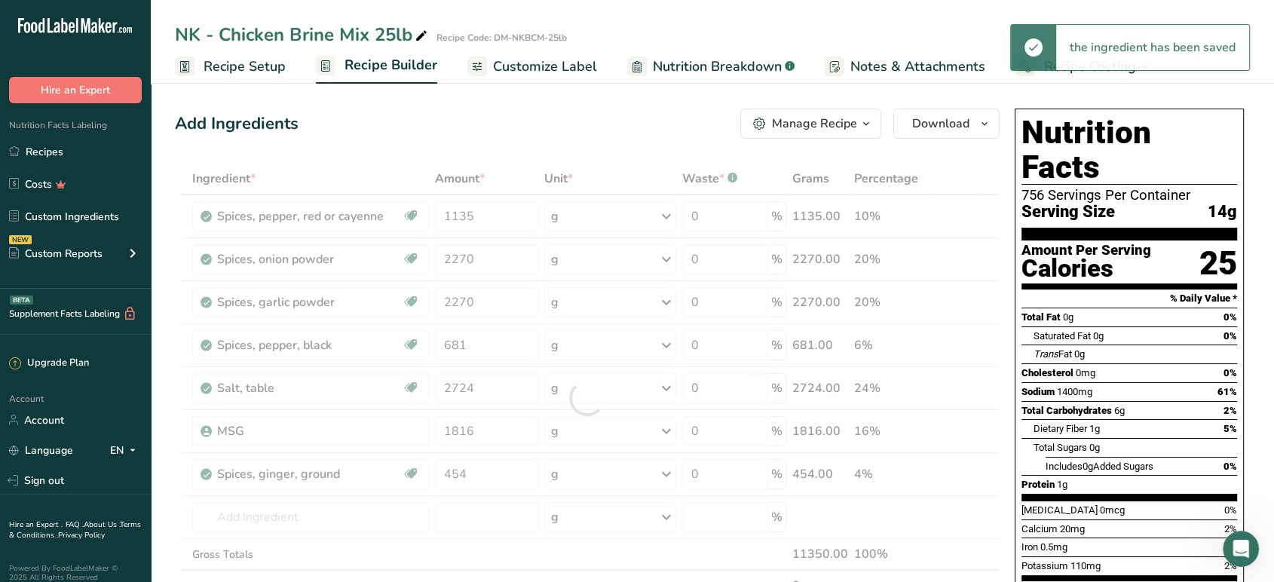
click at [577, 137] on div "Add Ingredients Manage Recipe Delete Recipe Duplicate Recipe Scale Recipe Save …" at bounding box center [587, 124] width 825 height 30
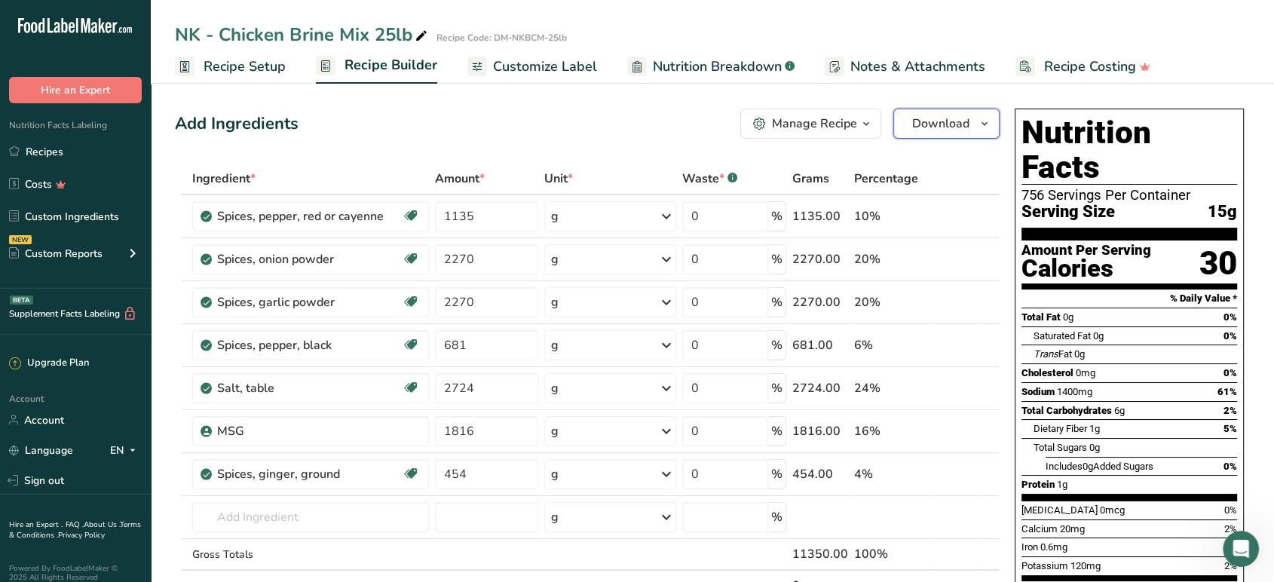
click at [916, 123] on span "Download" at bounding box center [940, 124] width 57 height 18
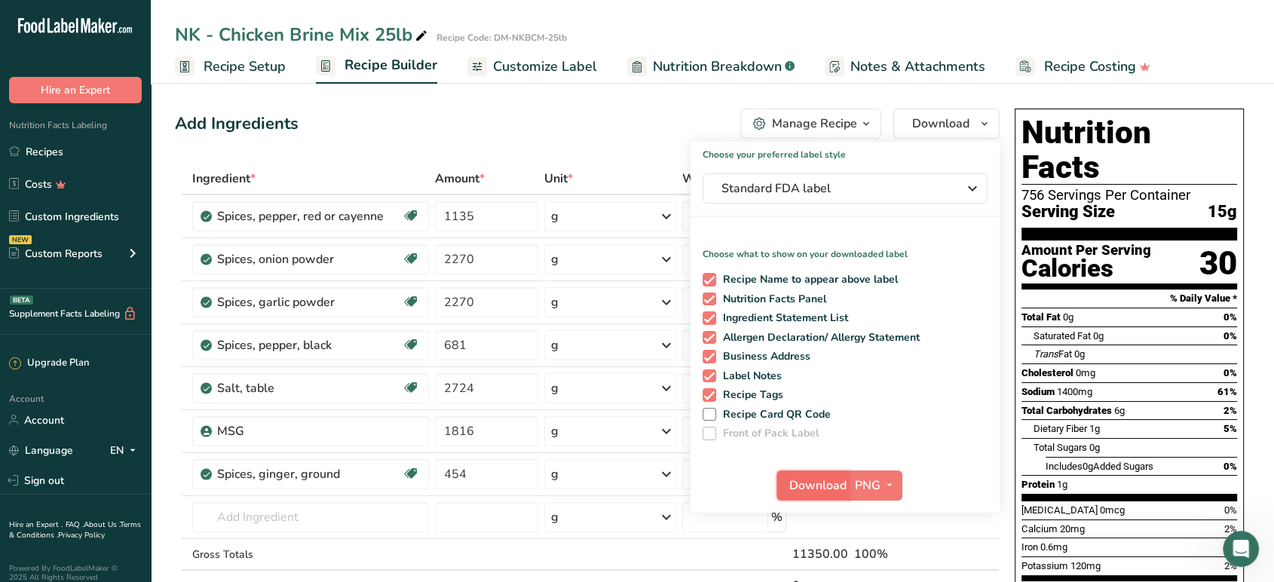
click at [831, 479] on span "Download" at bounding box center [817, 485] width 57 height 18
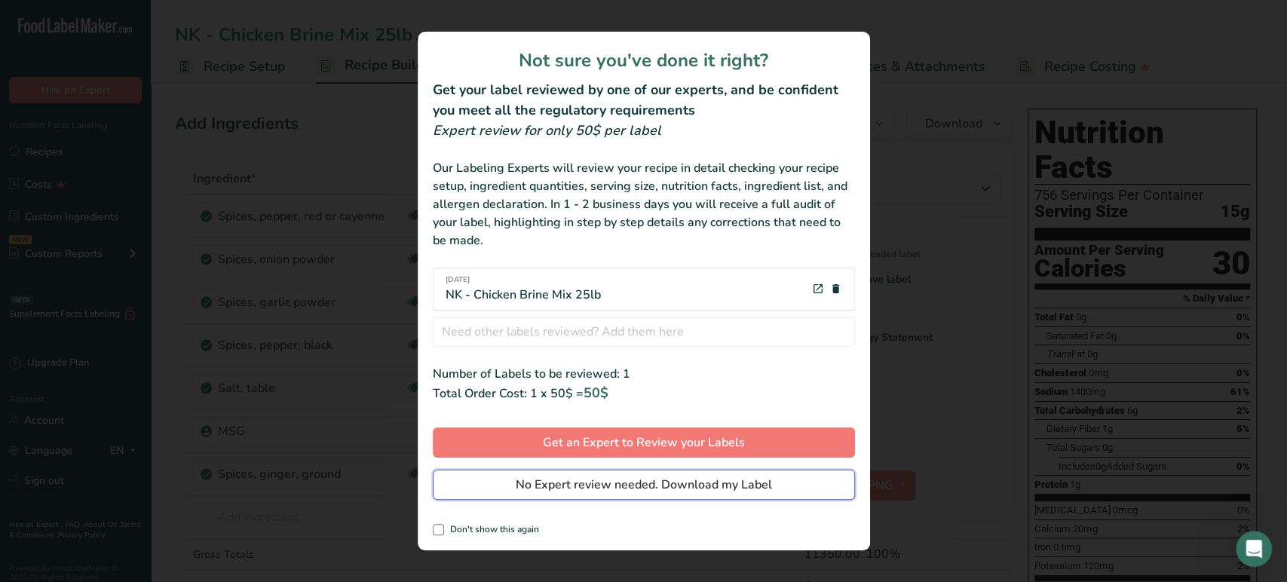
click at [726, 487] on span "No Expert review needed. Download my Label" at bounding box center [644, 485] width 256 height 18
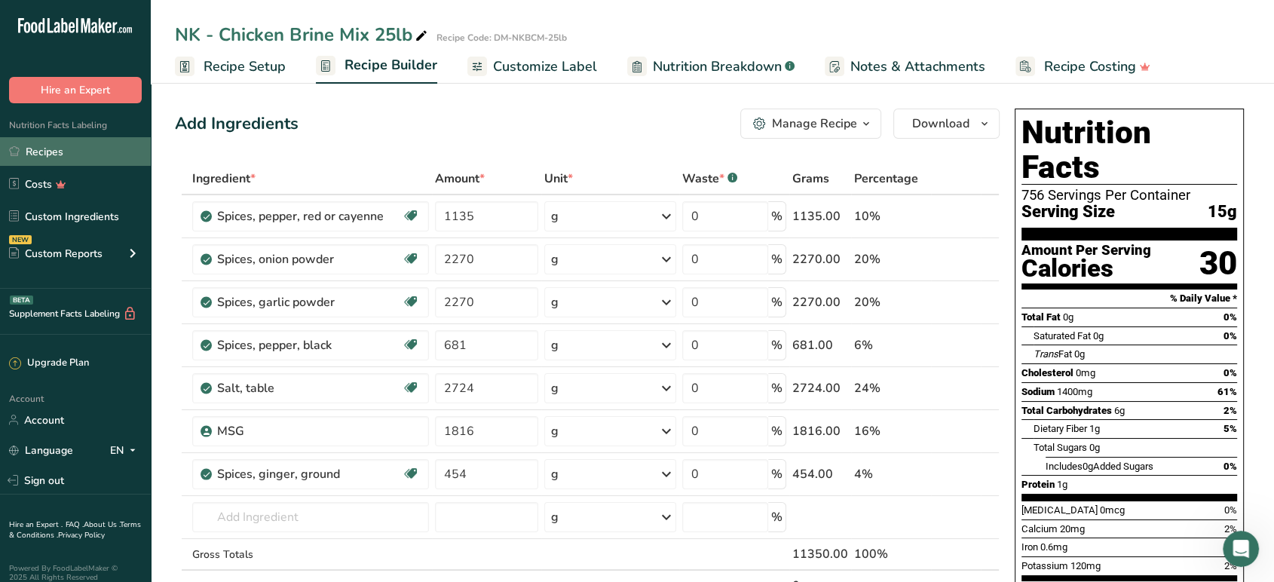
click at [69, 149] on link "Recipes" at bounding box center [75, 151] width 151 height 29
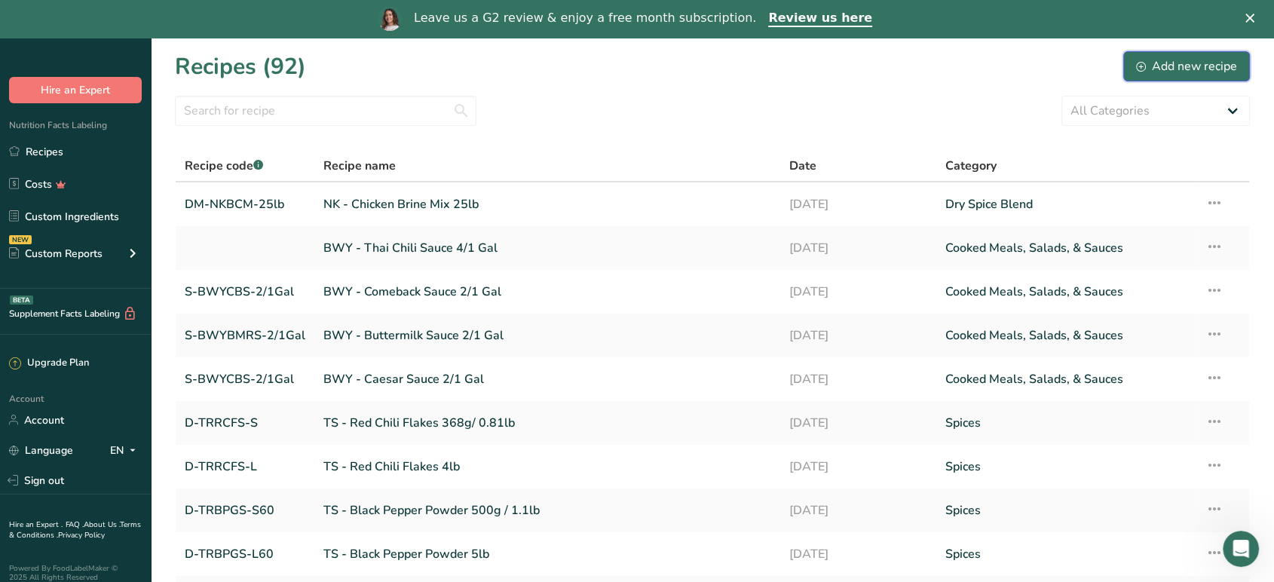
click at [1164, 66] on div "Add new recipe" at bounding box center [1186, 66] width 101 height 18
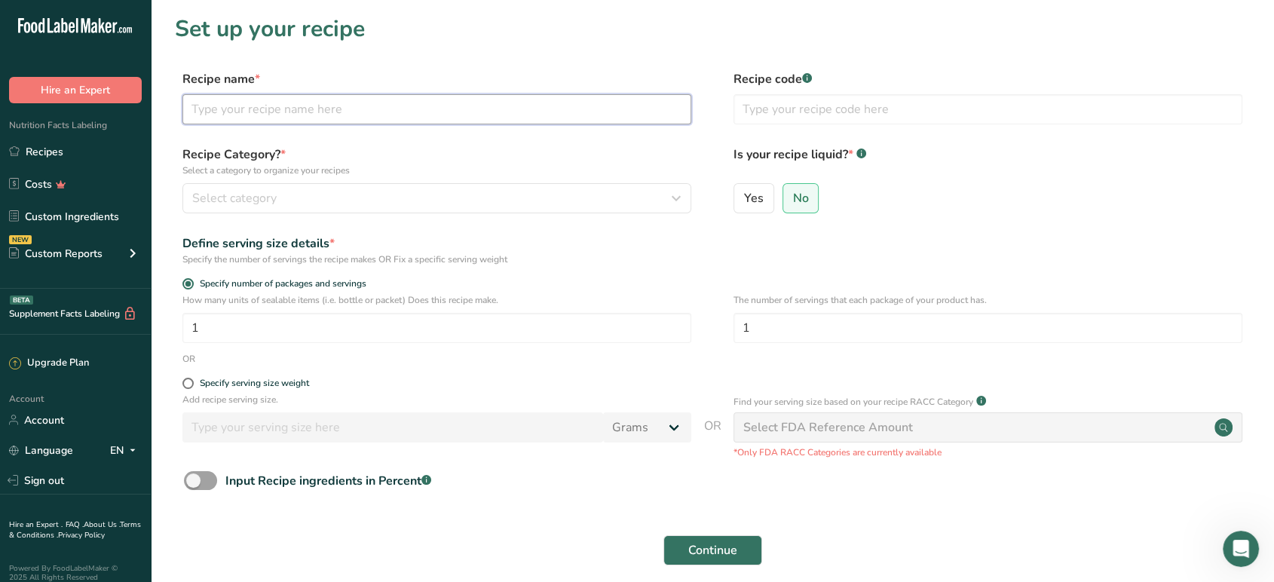
click at [616, 97] on input "text" at bounding box center [436, 109] width 509 height 30
type input "NK - Mild Spice Mix 10lb"
click at [488, 200] on div "Select category" at bounding box center [432, 198] width 480 height 18
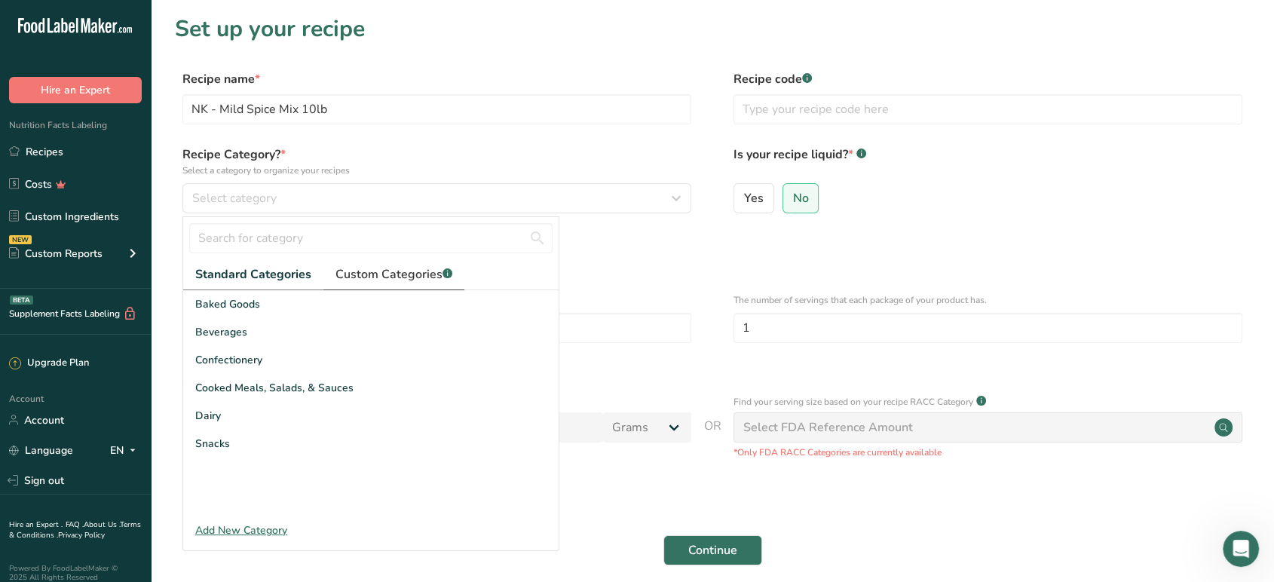
click at [415, 286] on link "Custom Categories .a-a{fill:#347362;}.b-a{fill:#fff;}" at bounding box center [393, 274] width 141 height 31
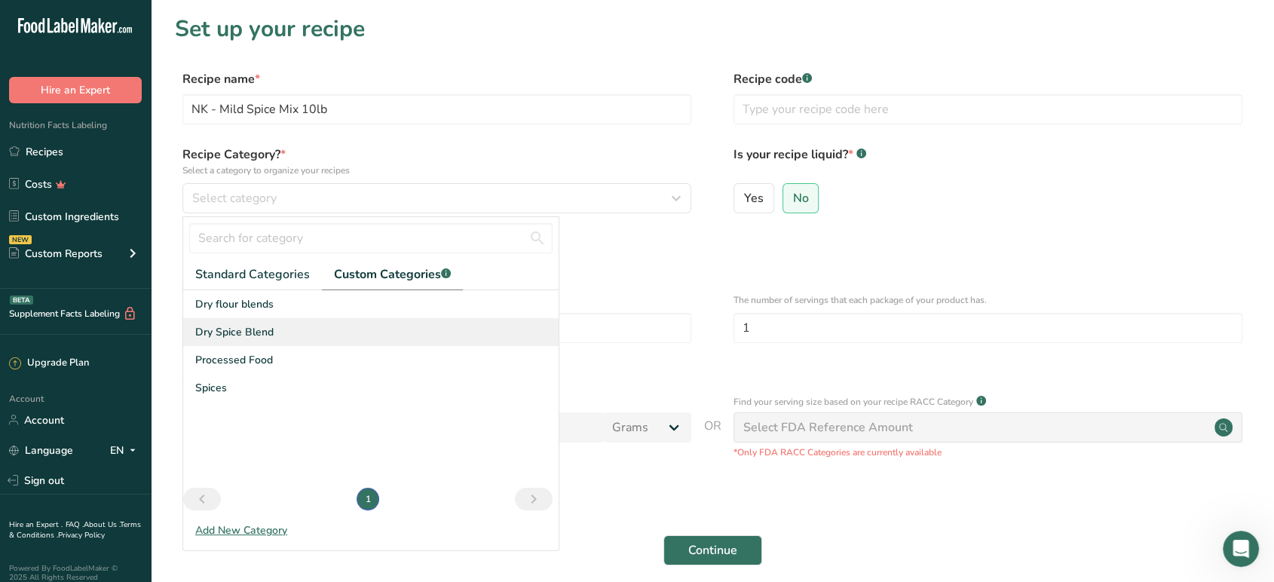
click at [288, 324] on div "Dry Spice Blend" at bounding box center [370, 332] width 375 height 28
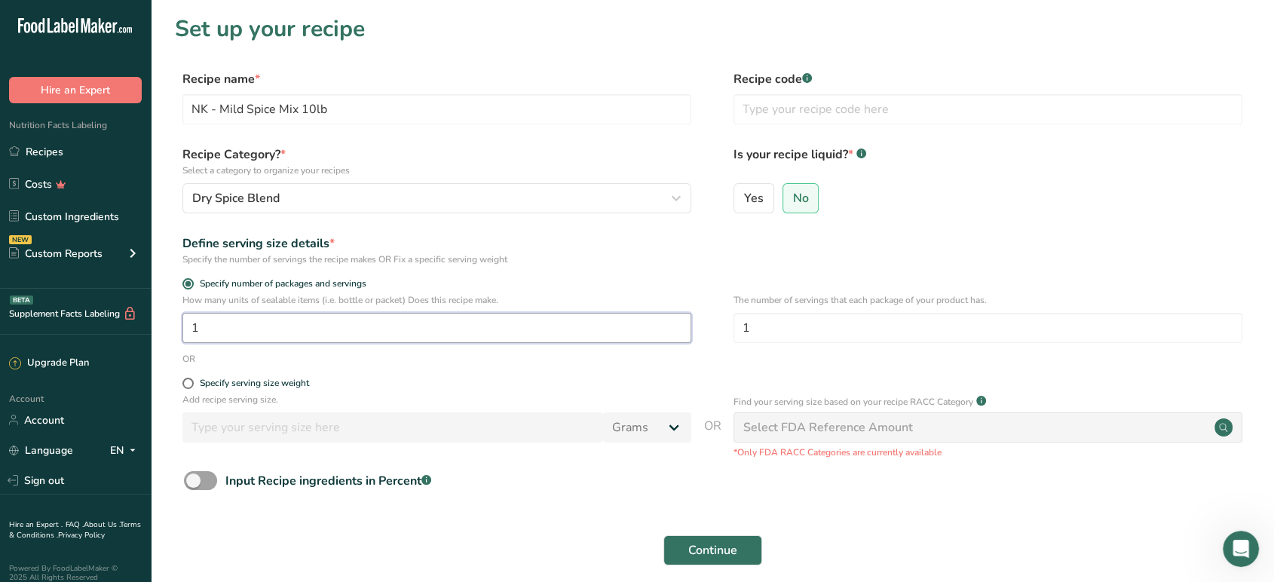
click at [578, 330] on input "1" at bounding box center [436, 328] width 509 height 30
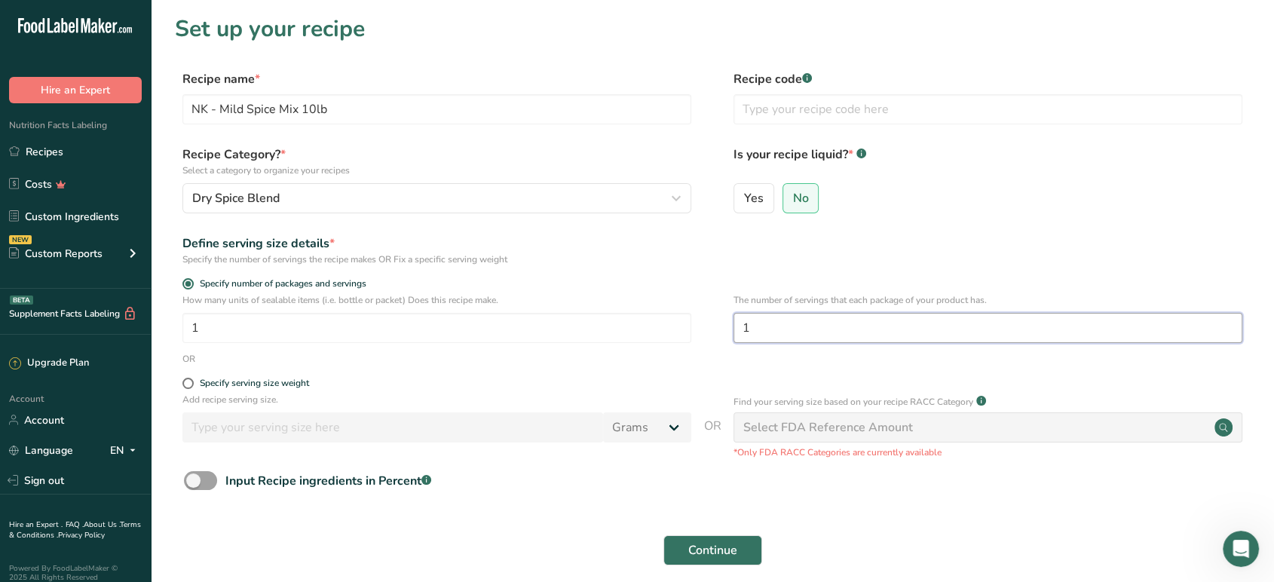
click at [770, 320] on input "1" at bounding box center [987, 328] width 509 height 30
type input "151"
click at [777, 101] on input "text" at bounding box center [987, 109] width 509 height 30
paste input "DM-NKMILSM-10lb"
type input "DM-NKMILSM-10lb"
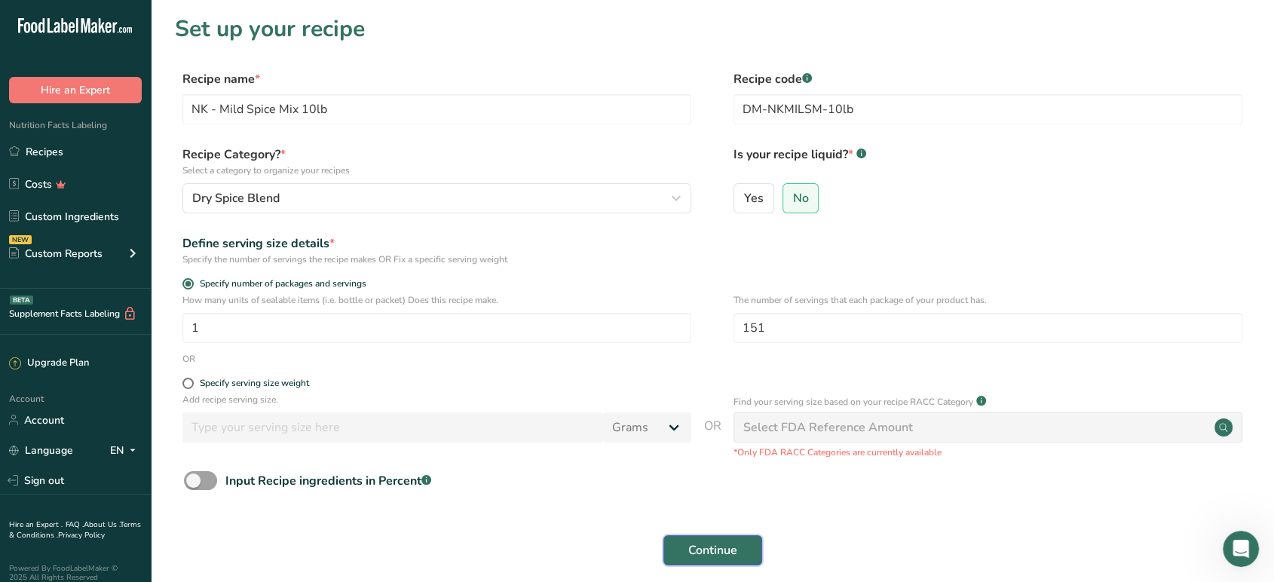
click at [719, 540] on button "Continue" at bounding box center [712, 550] width 99 height 30
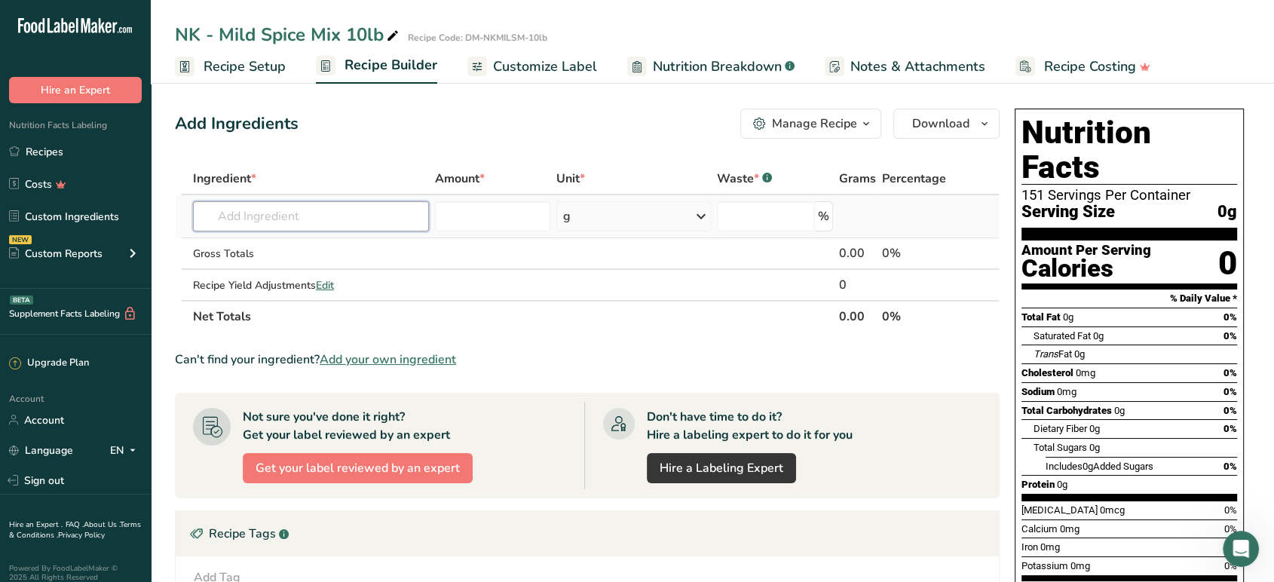
click at [329, 222] on input "text" at bounding box center [311, 216] width 236 height 30
type input "cay"
click at [329, 250] on p "2031 Spices, pepper, red or cayenne" at bounding box center [299, 247] width 188 height 16
type input "Spices, pepper, red or cayenne"
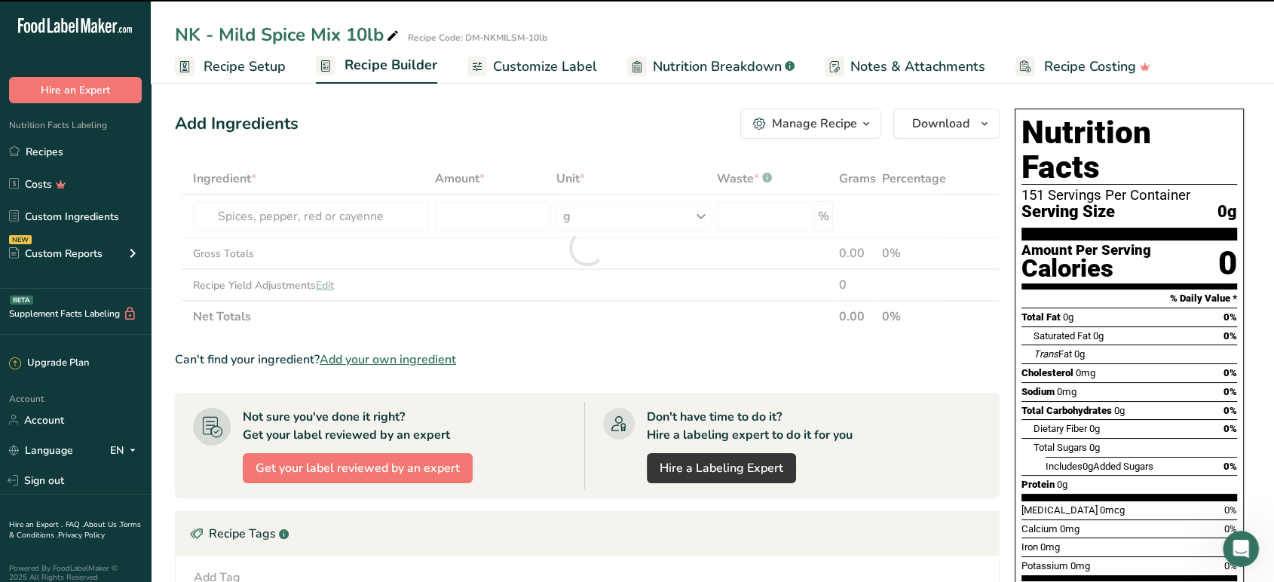
type input "0"
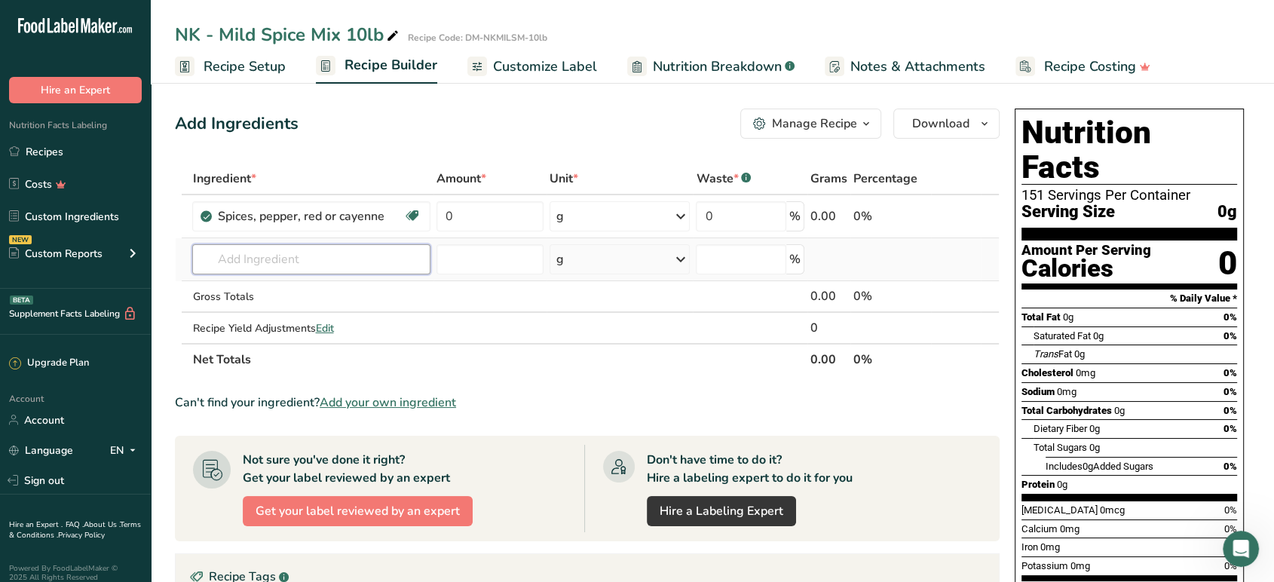
click at [302, 253] on input "text" at bounding box center [310, 259] width 237 height 30
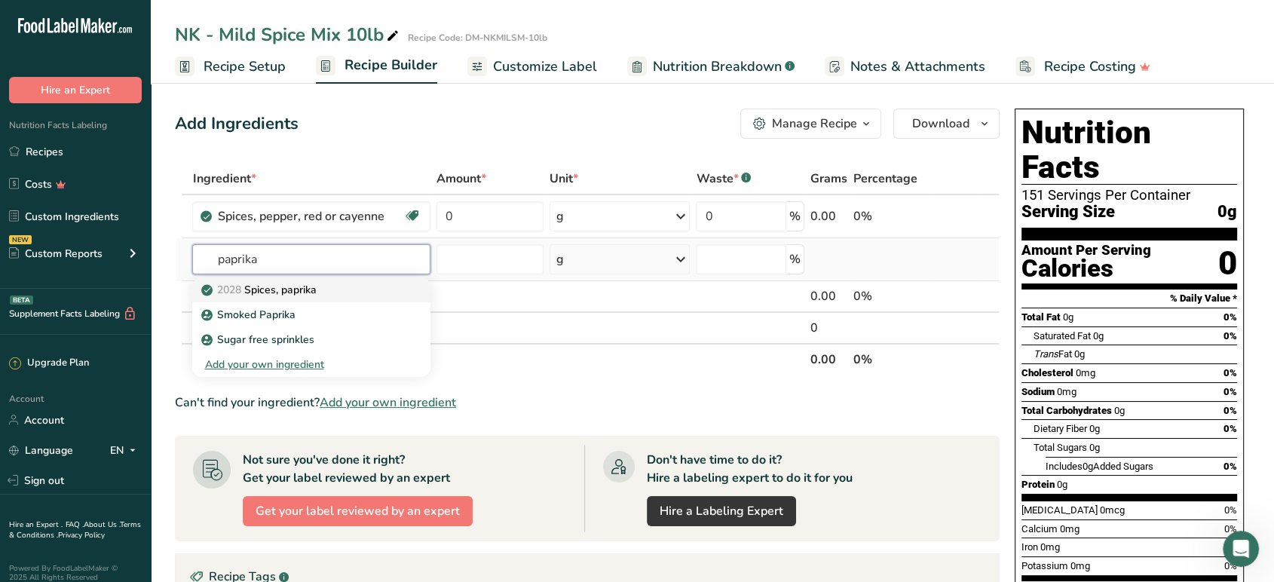
type input "paprika"
click at [304, 285] on p "2028 Spices, paprika" at bounding box center [260, 290] width 112 height 16
type input "Spices, paprika"
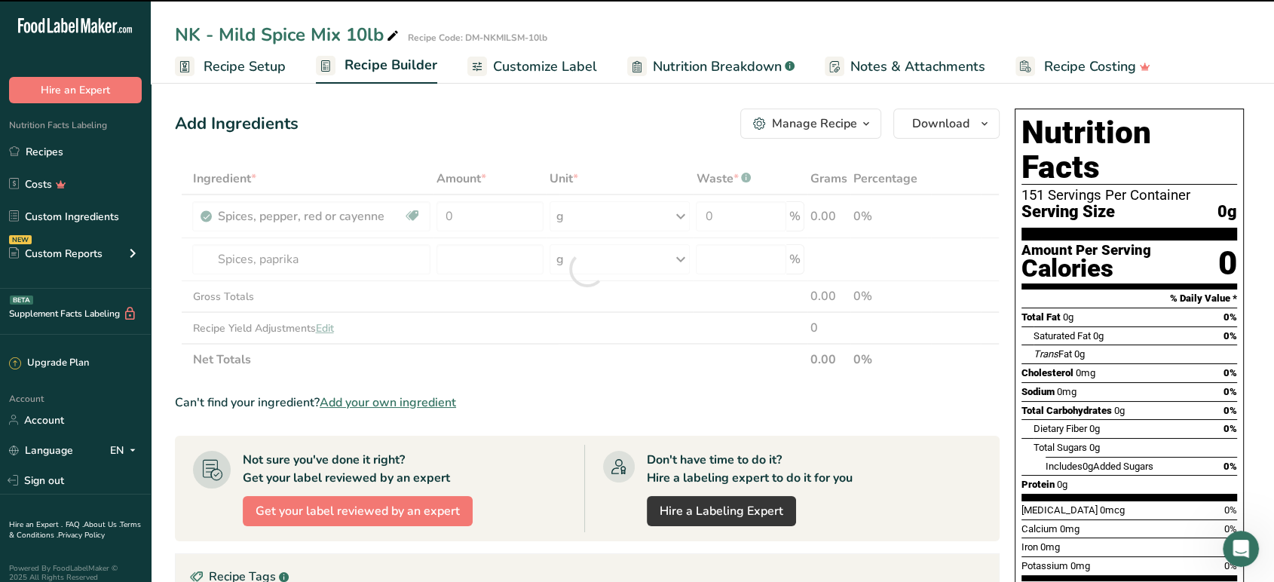
type input "0"
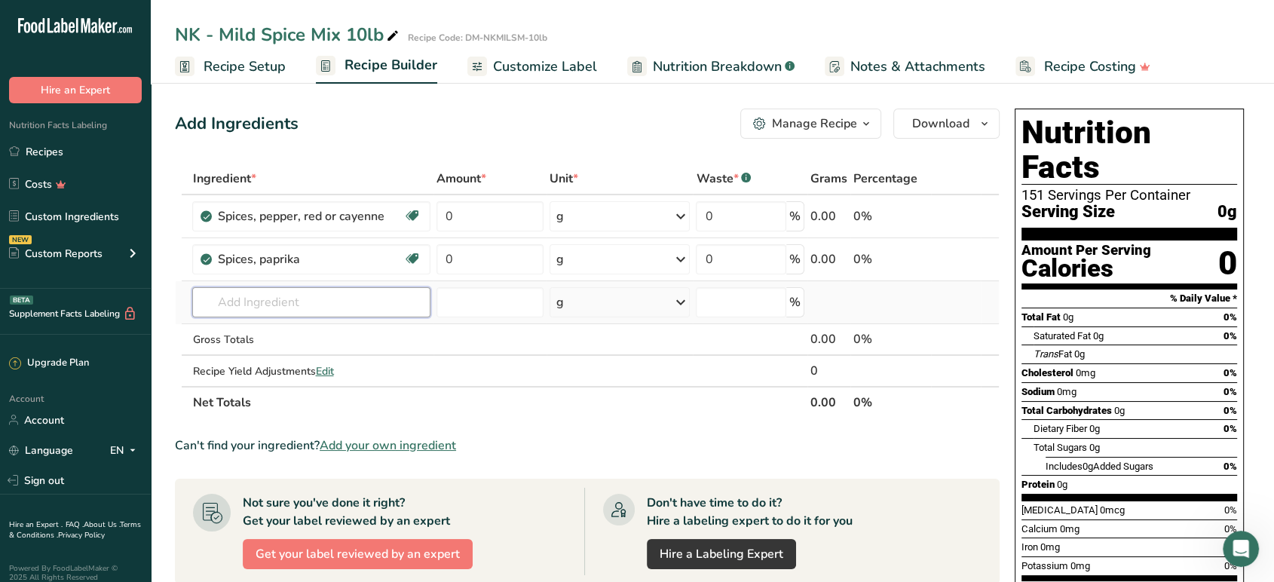
click at [280, 305] on input "text" at bounding box center [310, 302] width 237 height 30
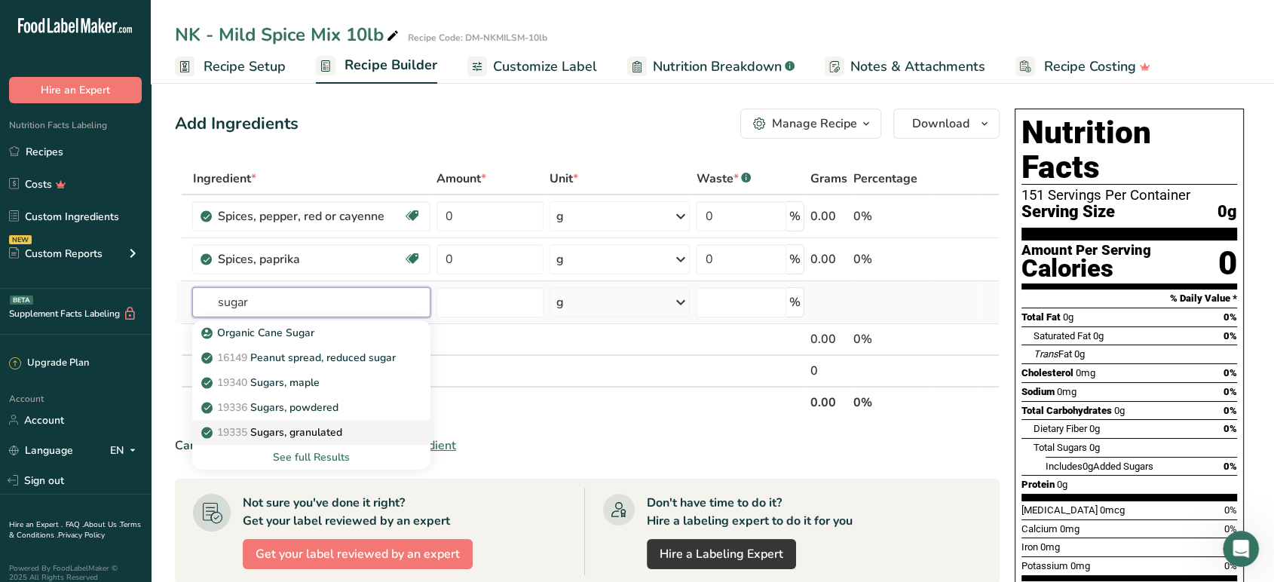
type input "sugar"
click at [283, 427] on p "19335 [GEOGRAPHIC_DATA], granulated" at bounding box center [272, 432] width 137 height 16
type input "Sugars, granulated"
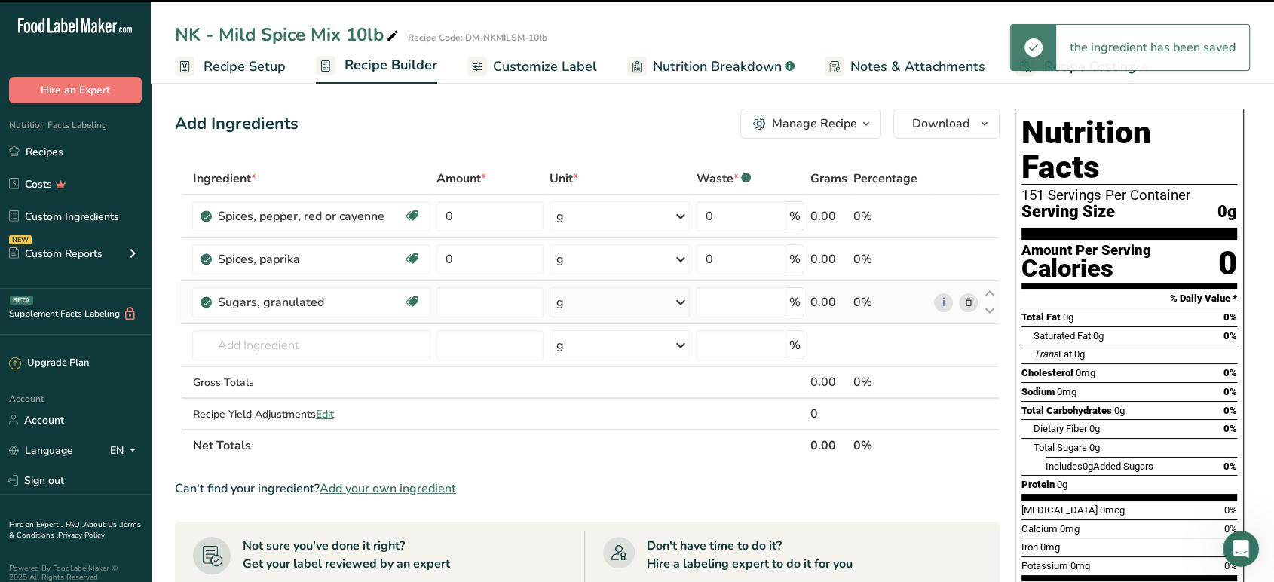
type input "0"
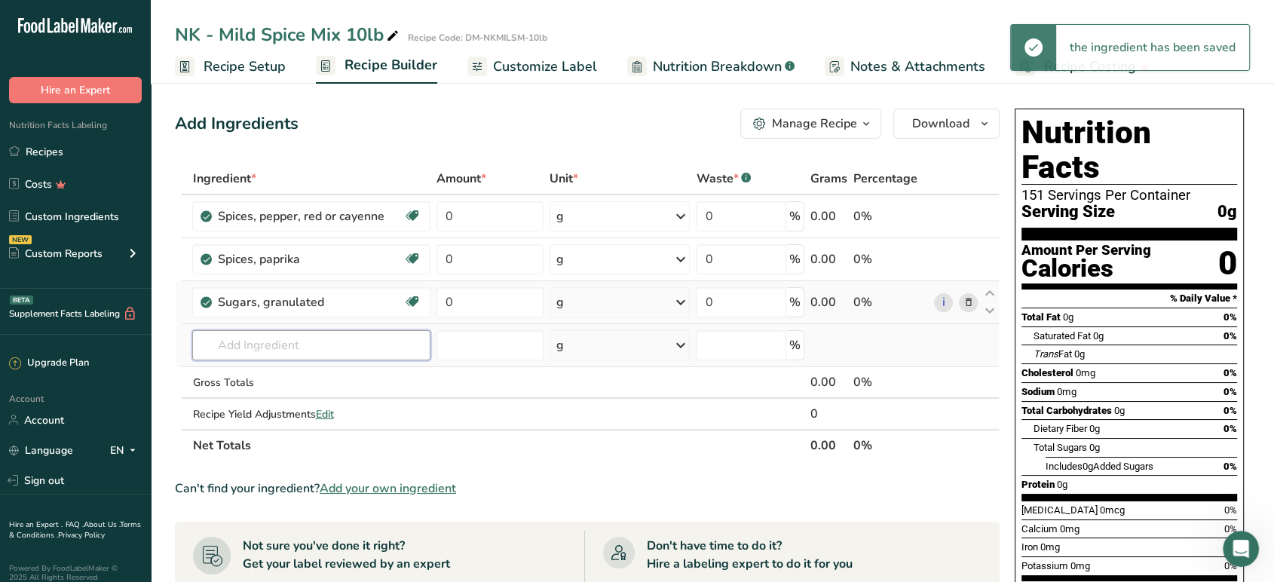
click at [292, 348] on input "text" at bounding box center [310, 345] width 237 height 30
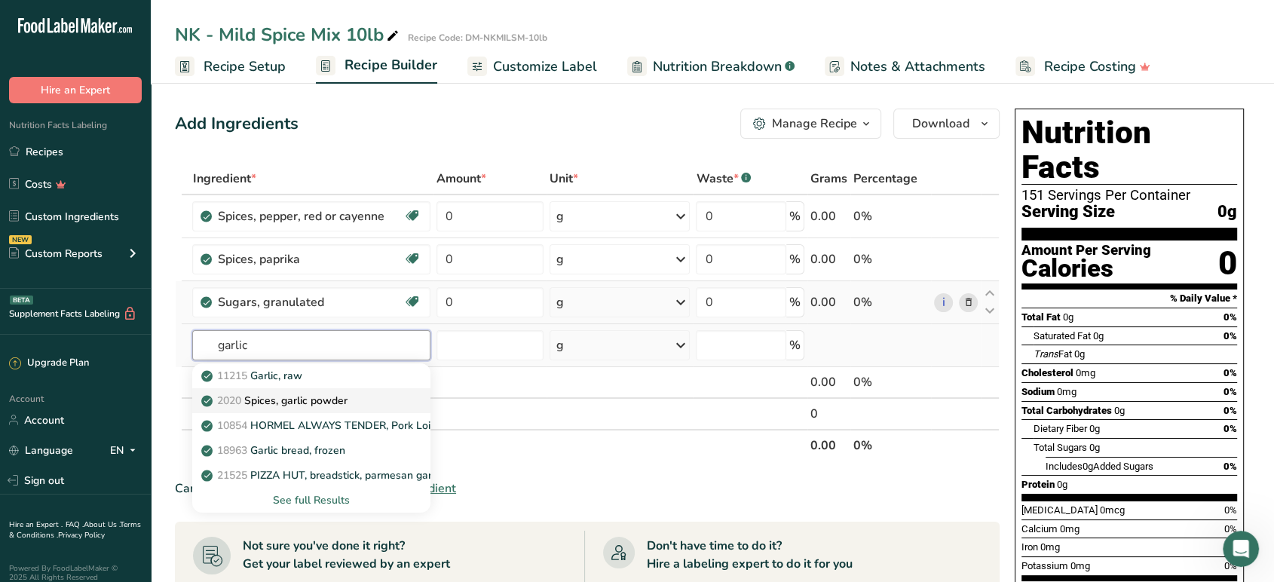
type input "garlic"
click at [305, 405] on p "2020 Spices, garlic powder" at bounding box center [275, 401] width 142 height 16
type input "Spices, garlic powder"
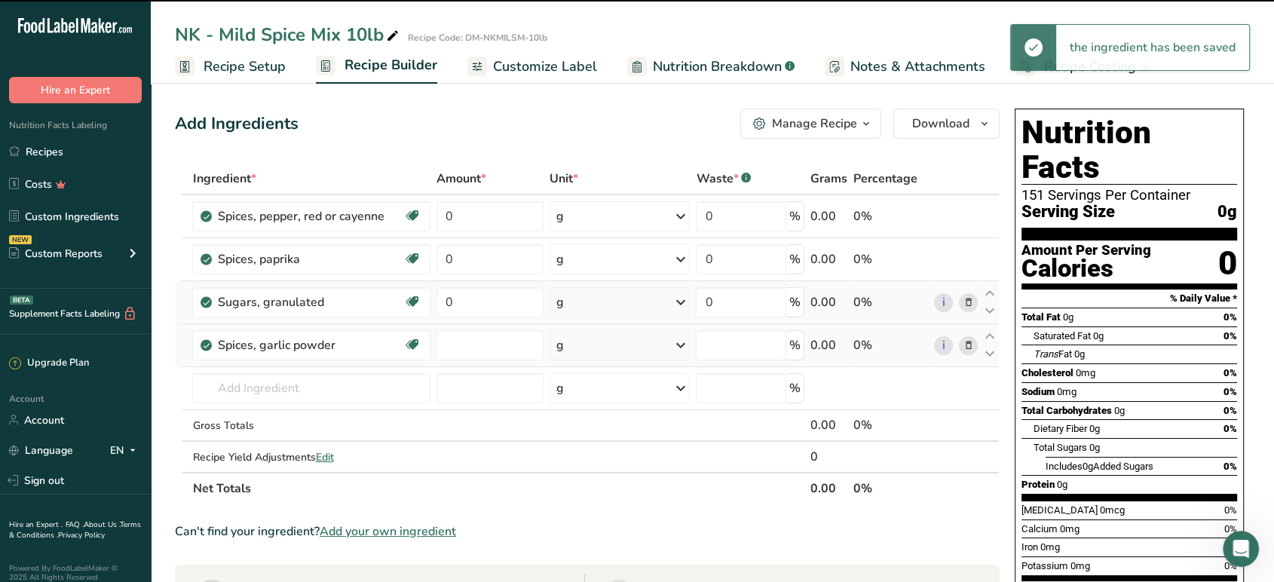
type input "0"
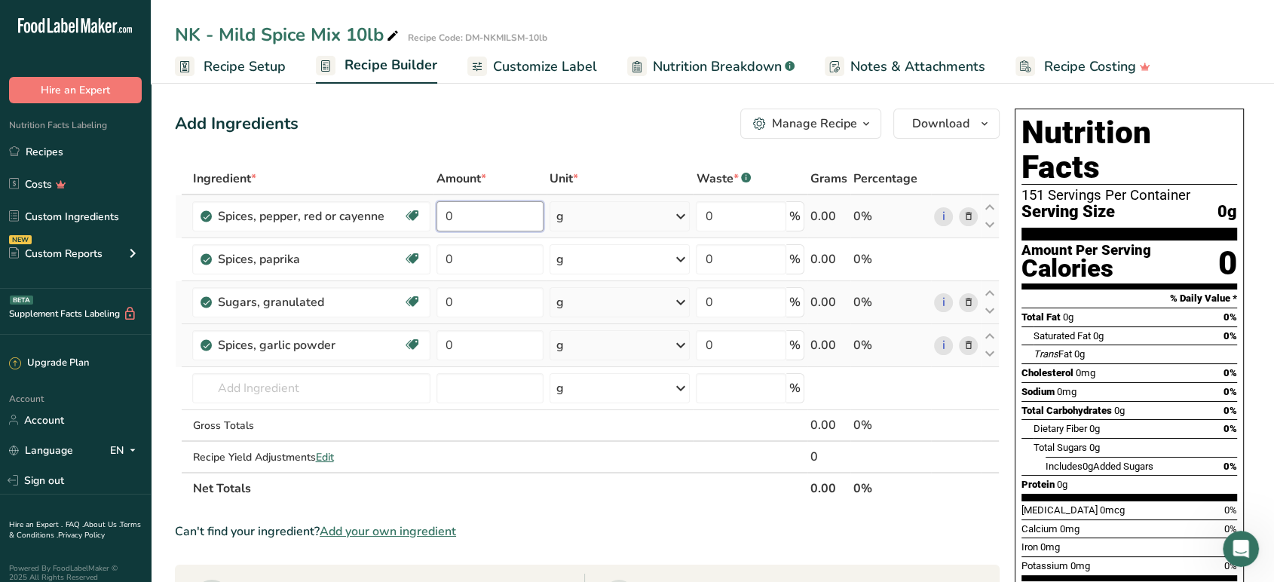
click at [483, 216] on input "0" at bounding box center [490, 216] width 108 height 30
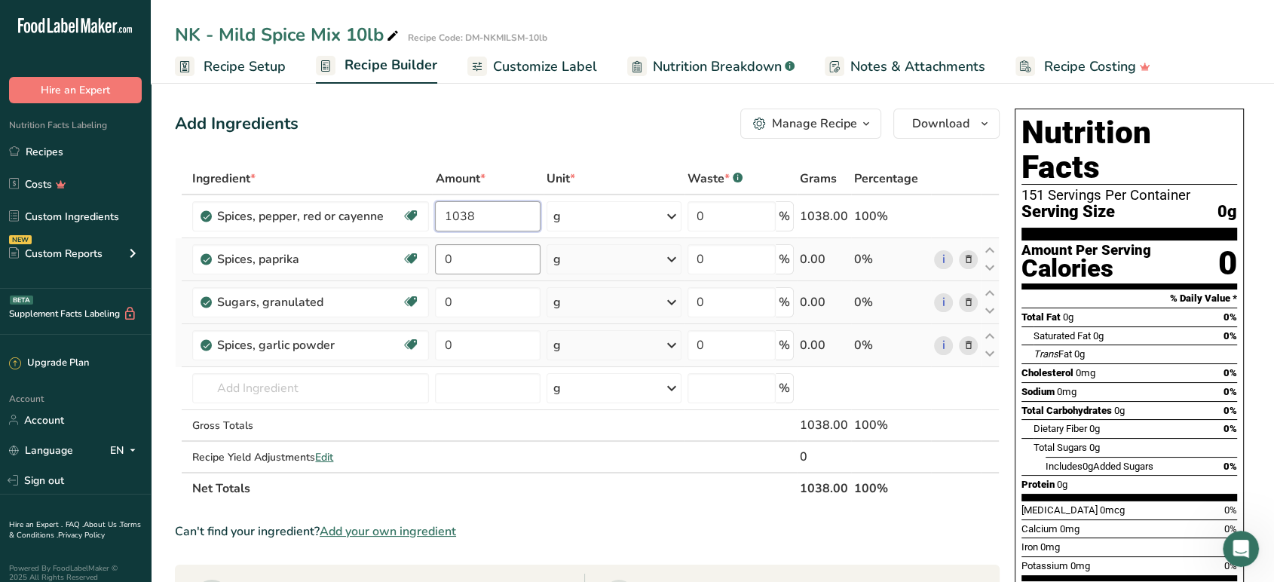
type input "1038"
click at [476, 268] on div "Ingredient * Amount * Unit * Waste * .a-a{fill:#347362;}.b-a{fill:#fff;} Grams …" at bounding box center [587, 333] width 825 height 341
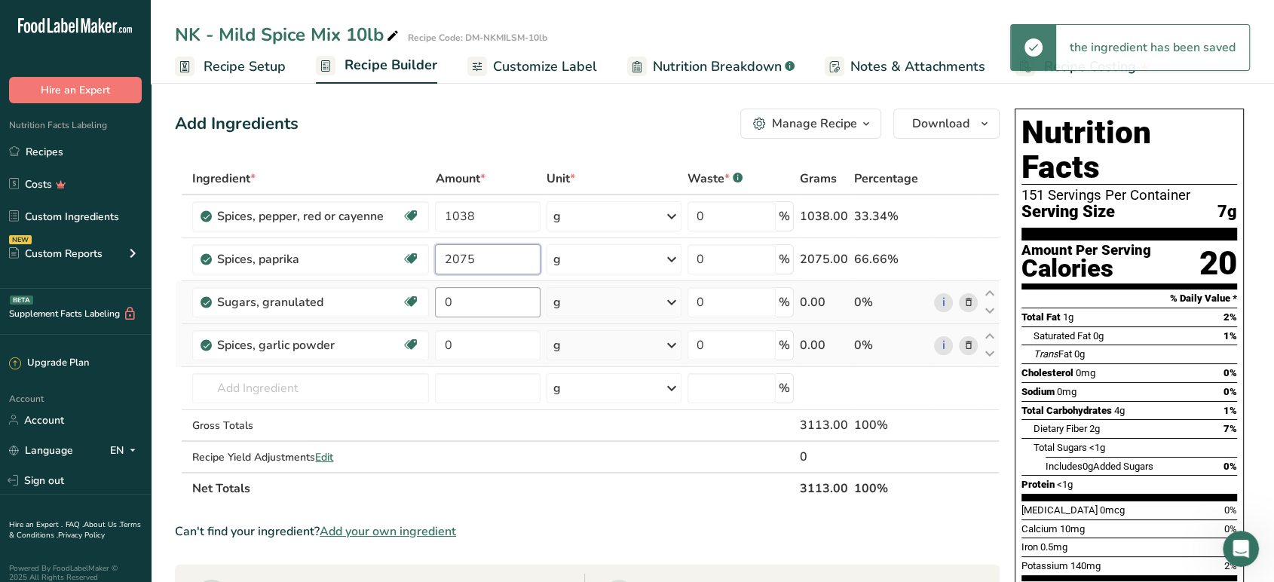
type input "2075"
click at [476, 306] on div "Ingredient * Amount * Unit * Waste * .a-a{fill:#347362;}.b-a{fill:#fff;} Grams …" at bounding box center [587, 333] width 825 height 341
type input "1061"
click at [465, 341] on div "Ingredient * Amount * Unit * Waste * .a-a{fill:#347362;}.b-a{fill:#fff;} Grams …" at bounding box center [587, 333] width 825 height 341
type input "366"
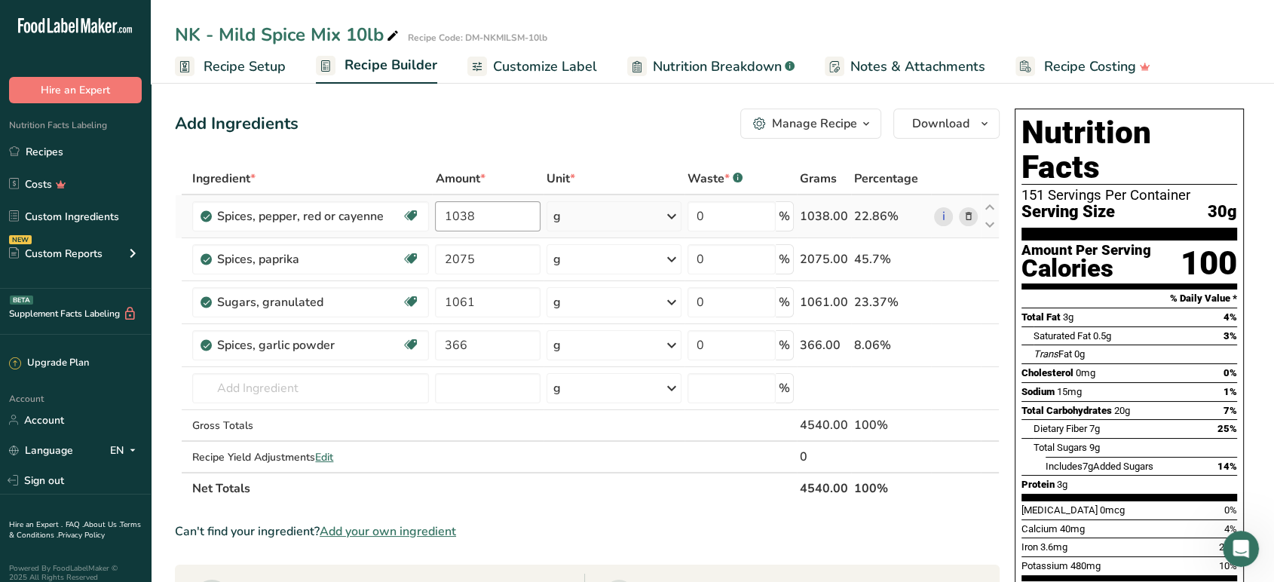
scroll to position [2, 0]
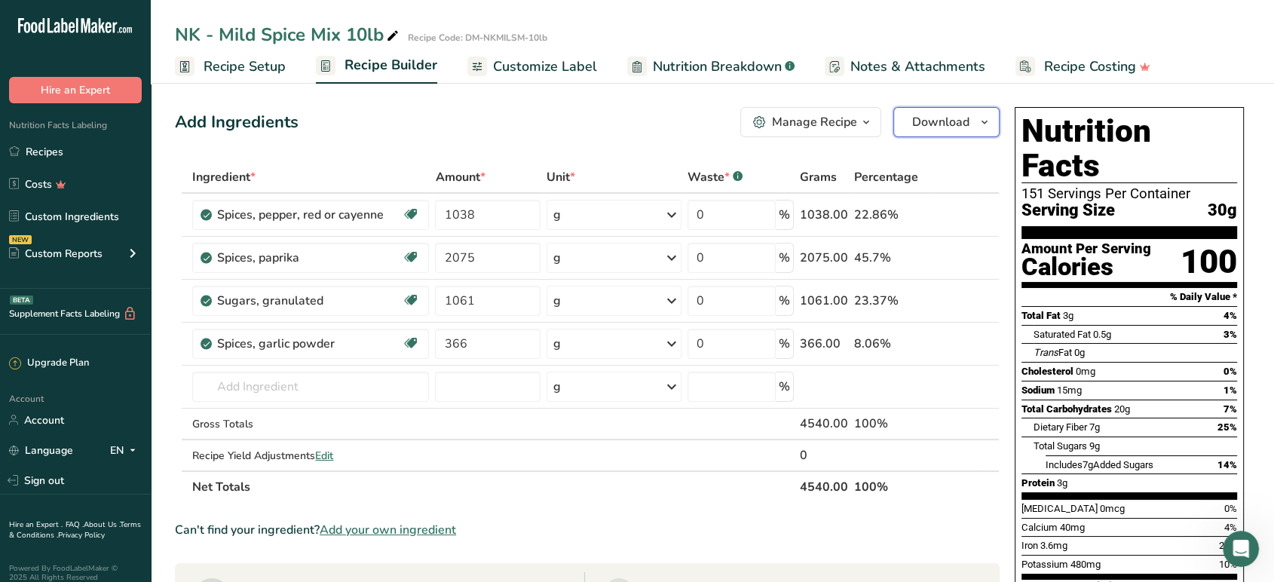
click at [928, 126] on span "Download" at bounding box center [940, 122] width 57 height 18
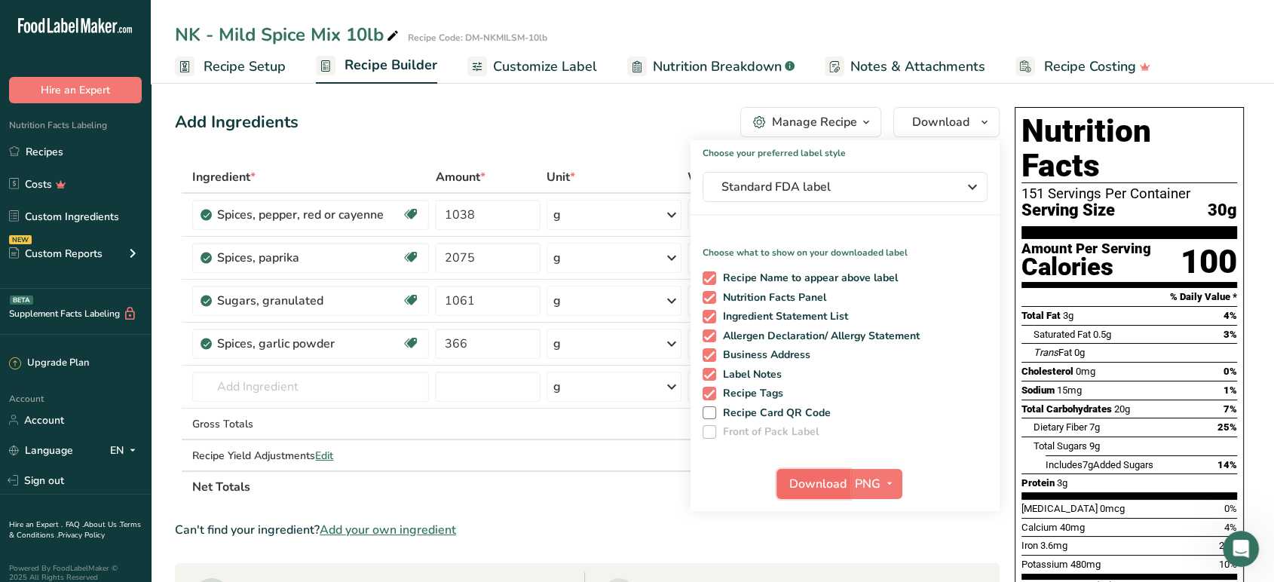
click at [837, 489] on span "Download" at bounding box center [817, 484] width 57 height 18
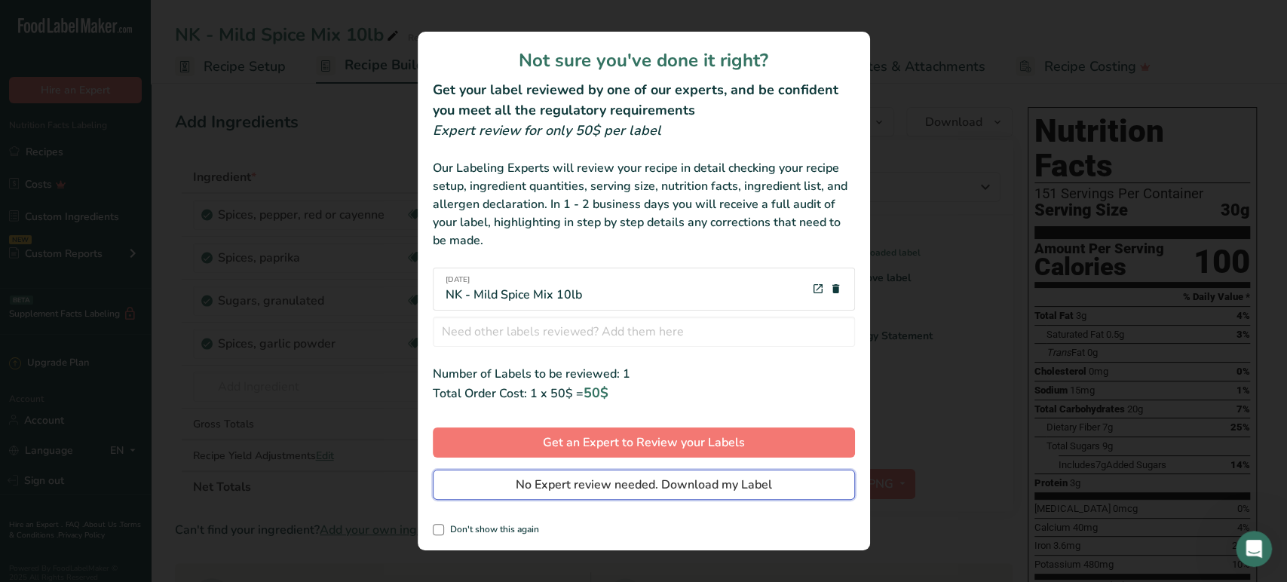
click at [760, 487] on span "No Expert review needed. Download my Label" at bounding box center [644, 485] width 256 height 18
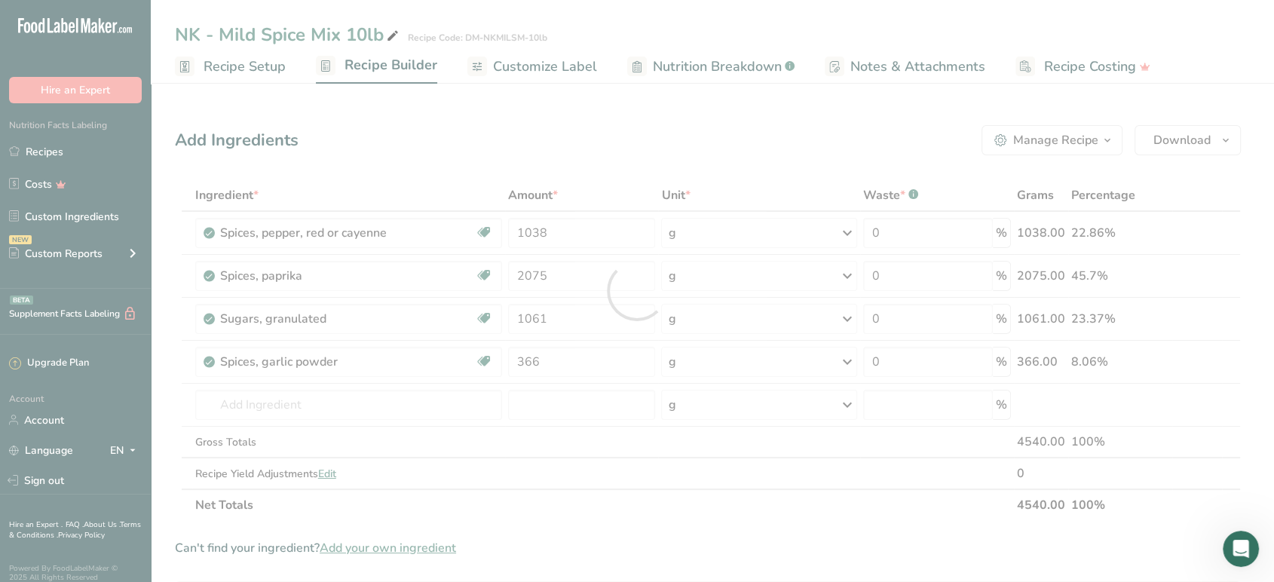
scroll to position [0, 0]
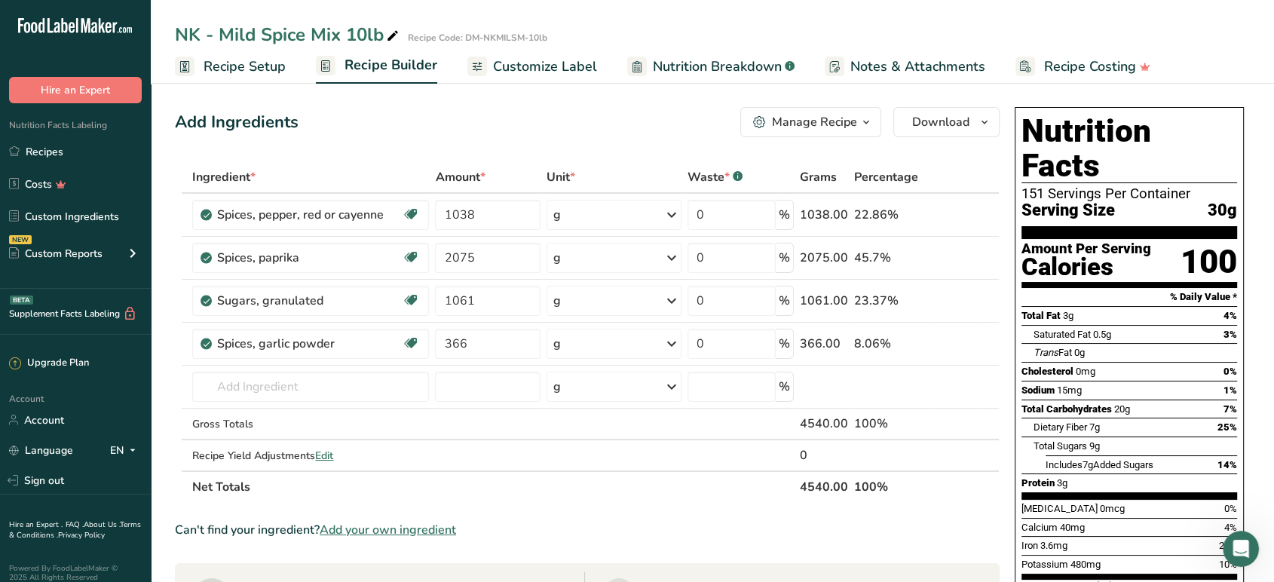
click at [836, 134] on button "Manage Recipe" at bounding box center [810, 122] width 141 height 30
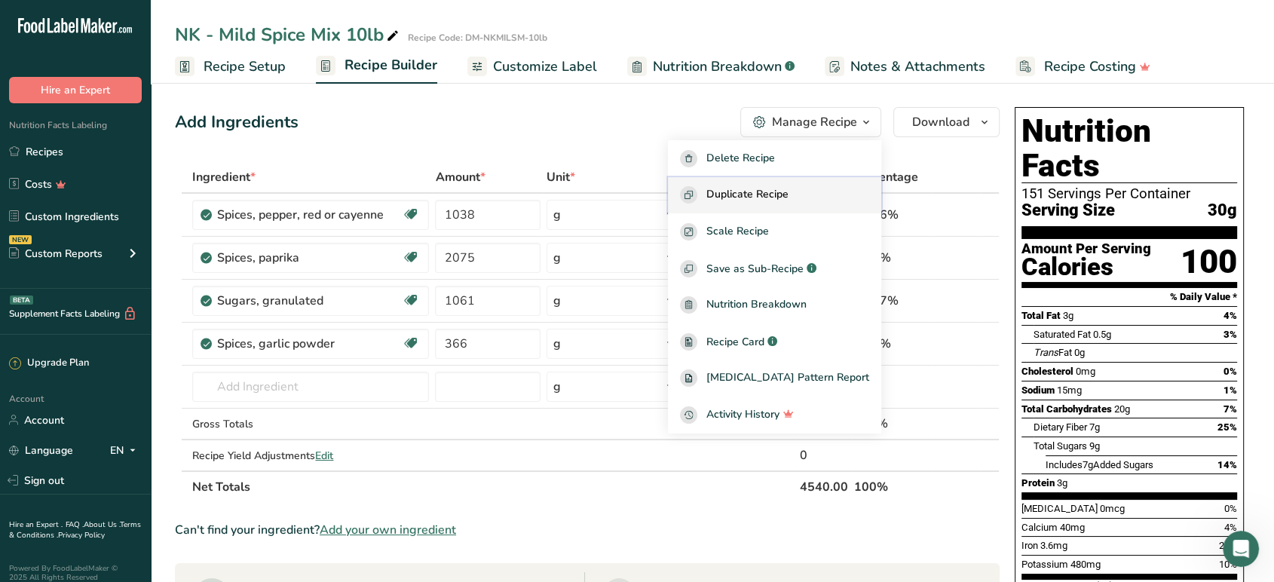
click at [819, 194] on div "Duplicate Recipe" at bounding box center [774, 194] width 189 height 17
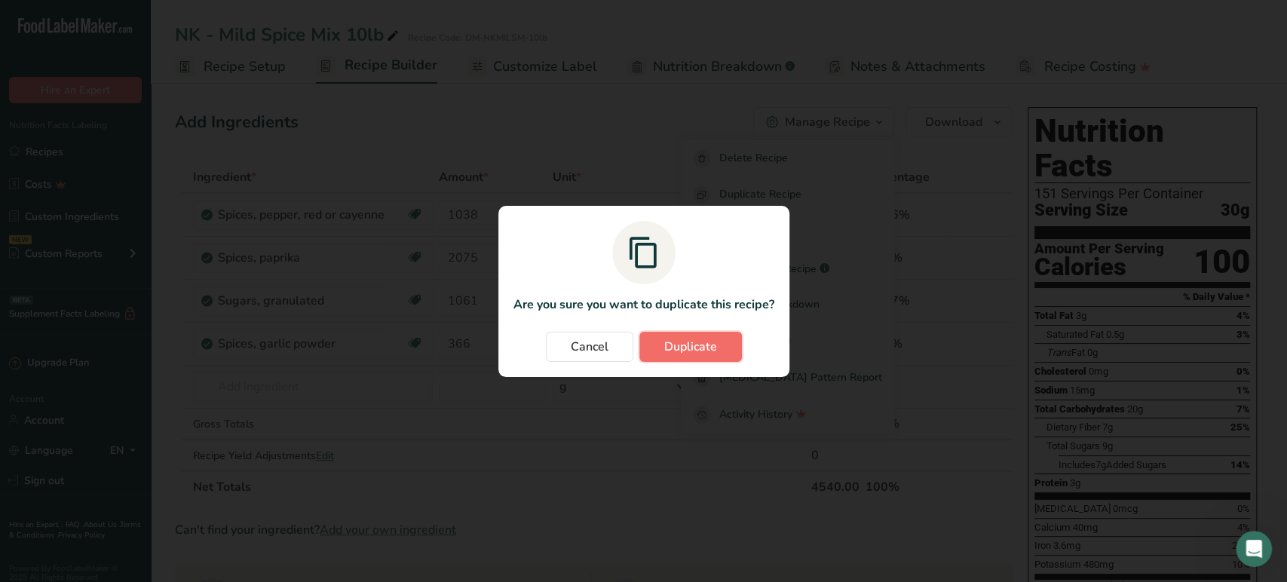
click at [693, 349] on span "Duplicate" at bounding box center [690, 347] width 53 height 18
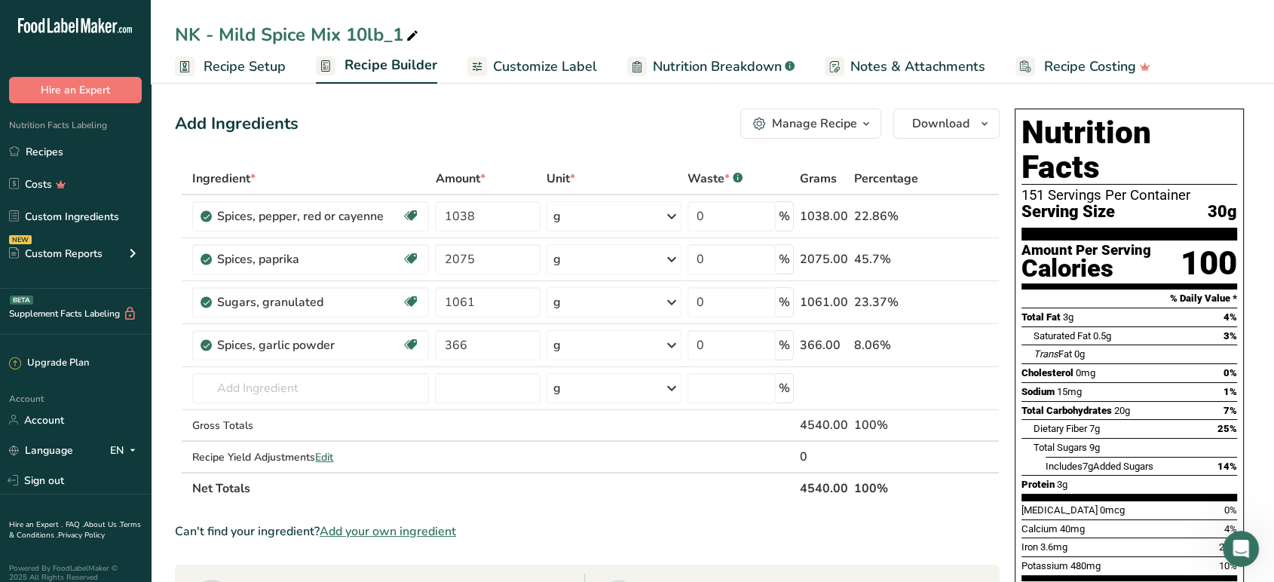
click at [225, 68] on span "Recipe Setup" at bounding box center [244, 67] width 82 height 20
